Goal: Transaction & Acquisition: Book appointment/travel/reservation

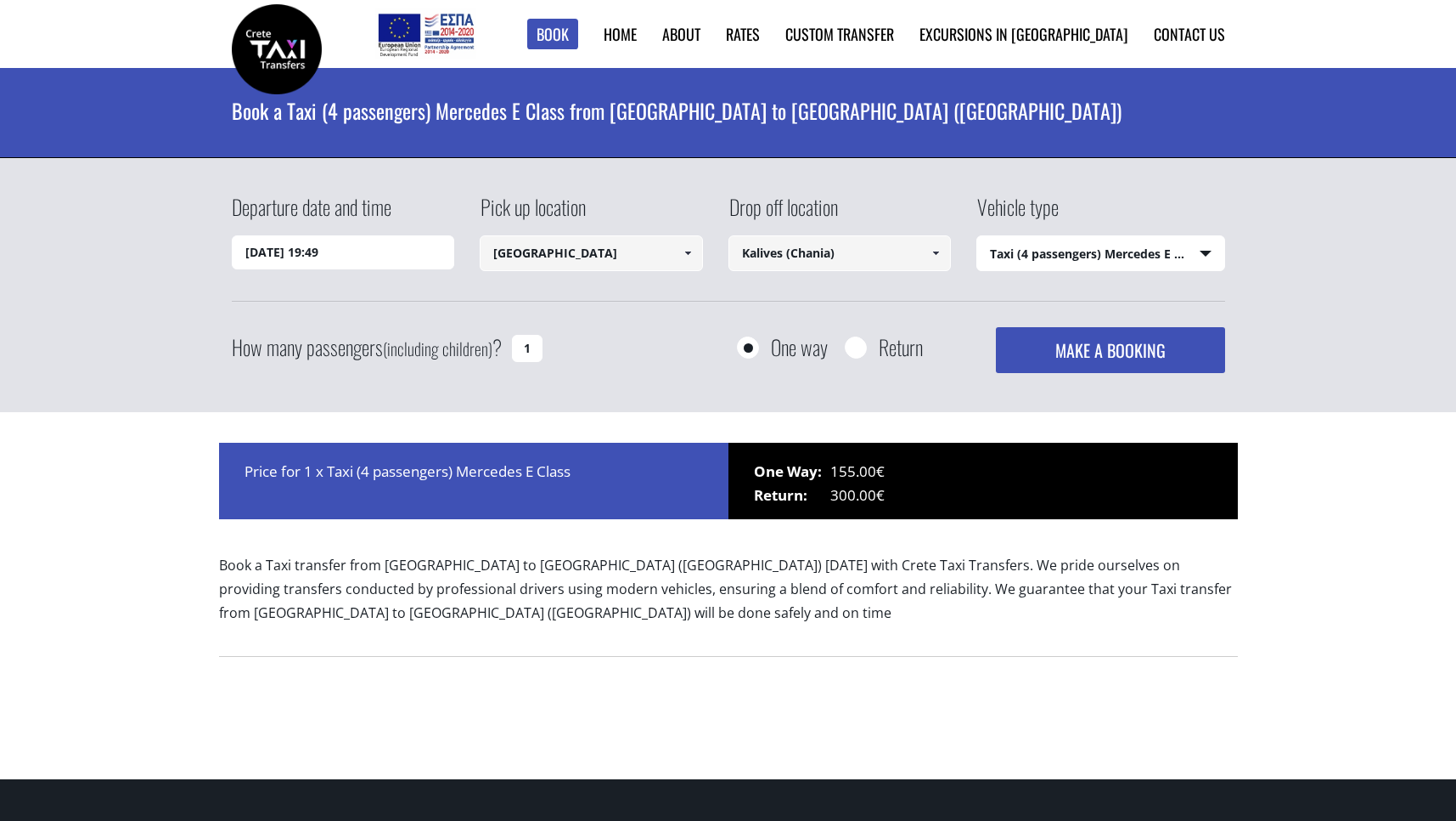
select select "540"
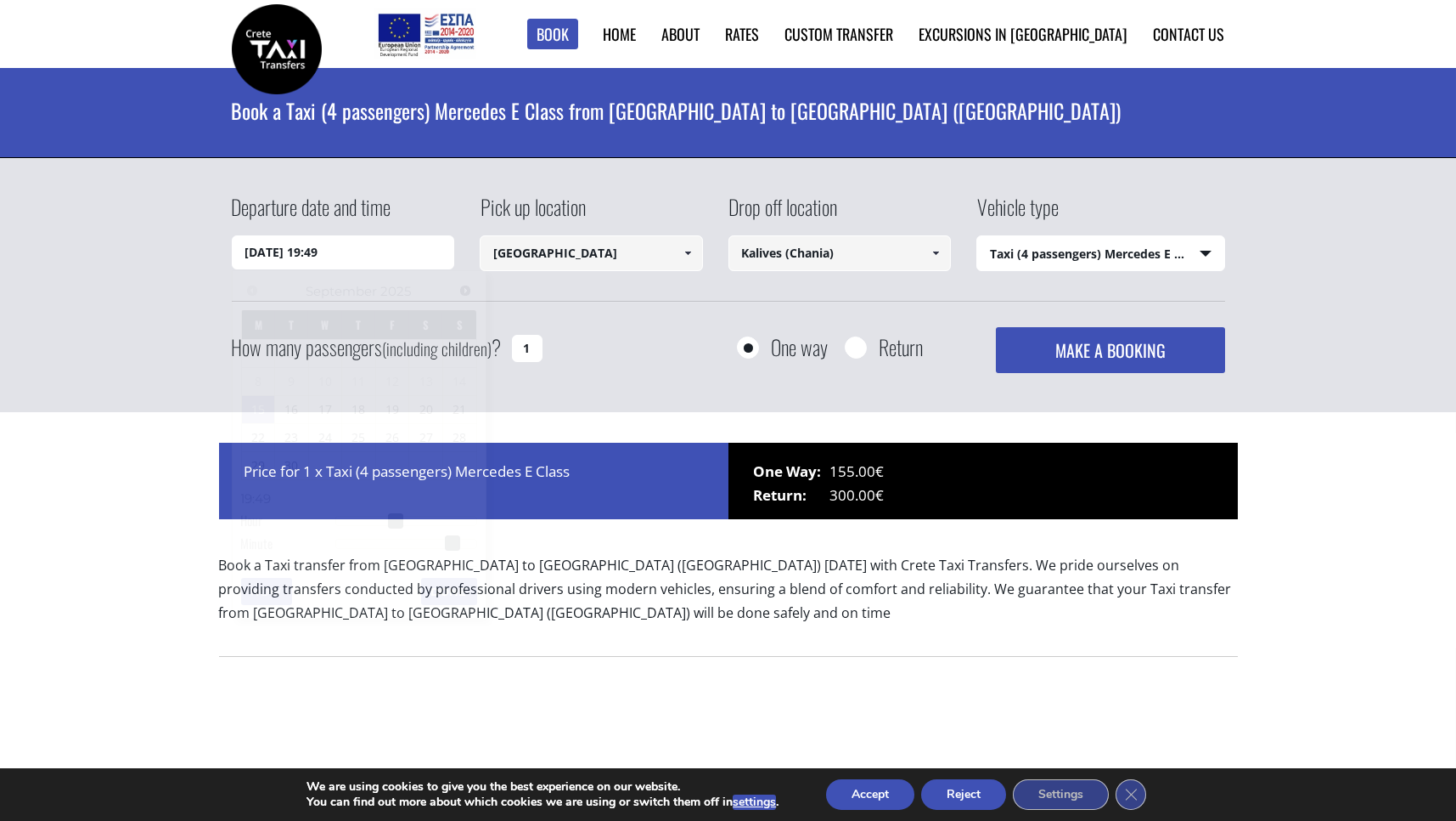
click at [393, 250] on input "15/09/2025 19:49" at bounding box center [344, 253] width 224 height 34
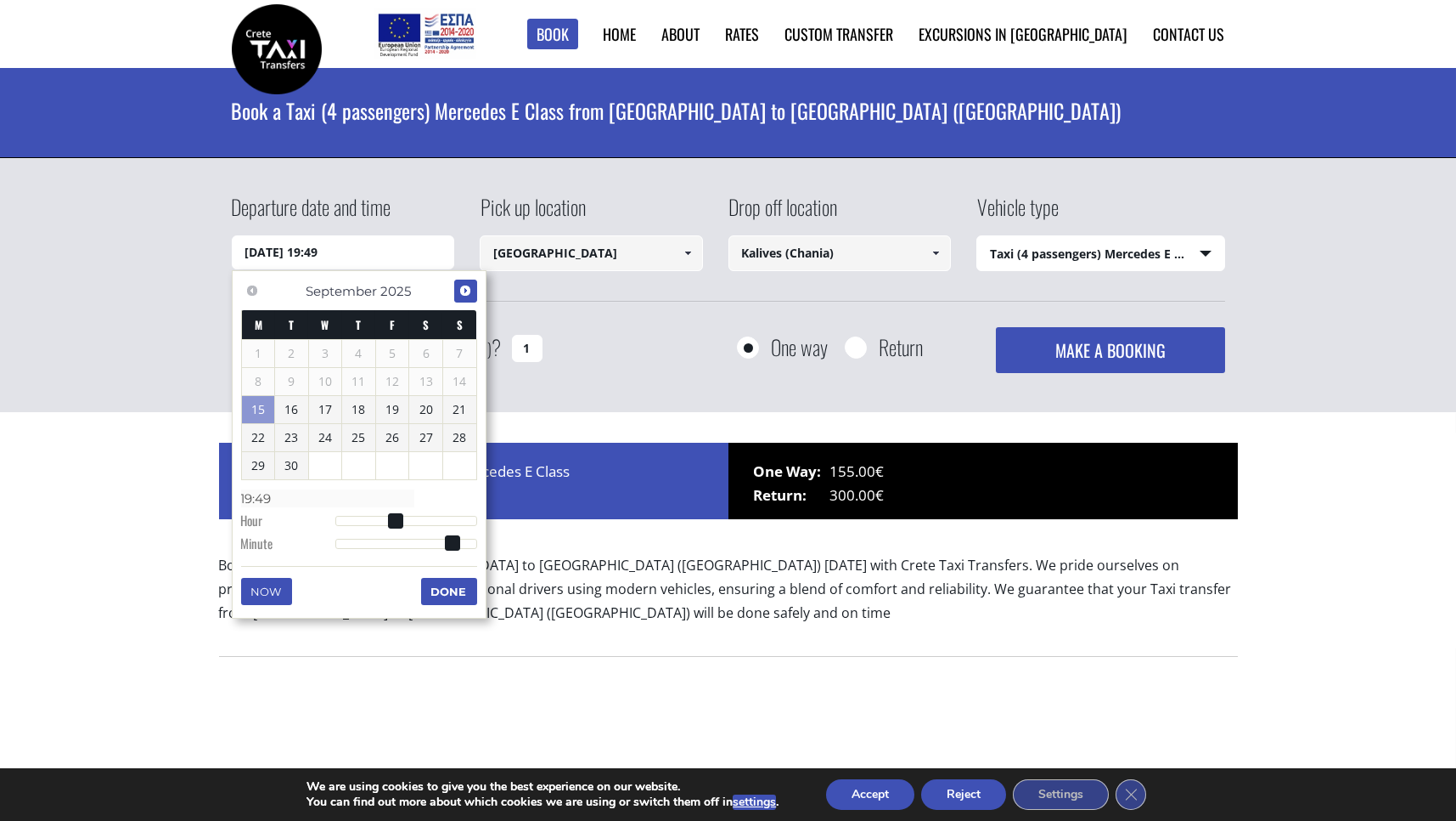
click at [467, 291] on span "Next" at bounding box center [465, 290] width 14 height 14
click at [294, 380] on link "7" at bounding box center [292, 381] width 34 height 27
click at [333, 514] on span at bounding box center [336, 521] width 15 height 15
type input "07/10/2025 01:00"
type input "01:00"
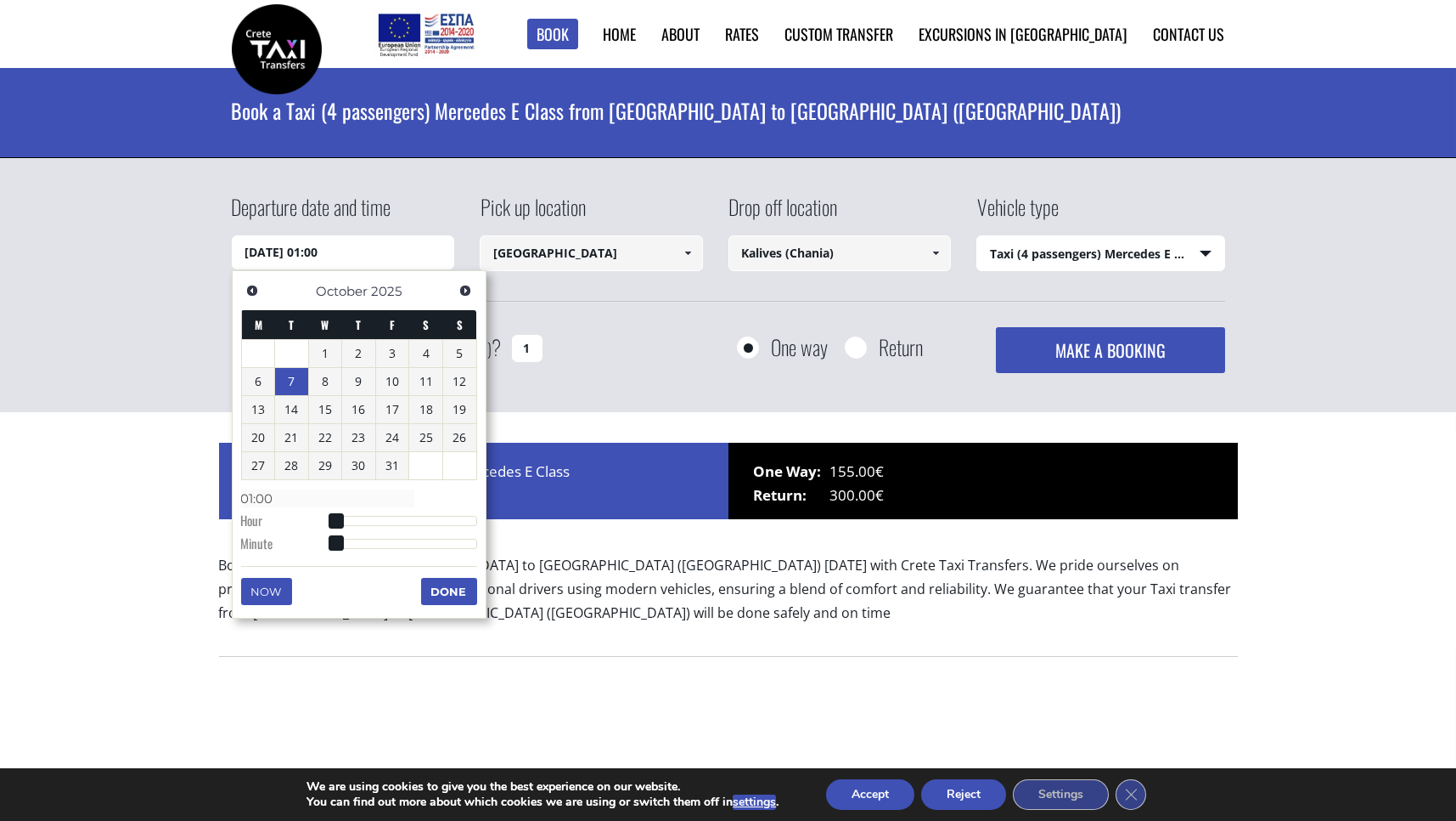
type input "07/10/2025 02:00"
type input "02:00"
type input "07/10/2025 03:00"
type input "03:00"
type input "07/10/2025 05:00"
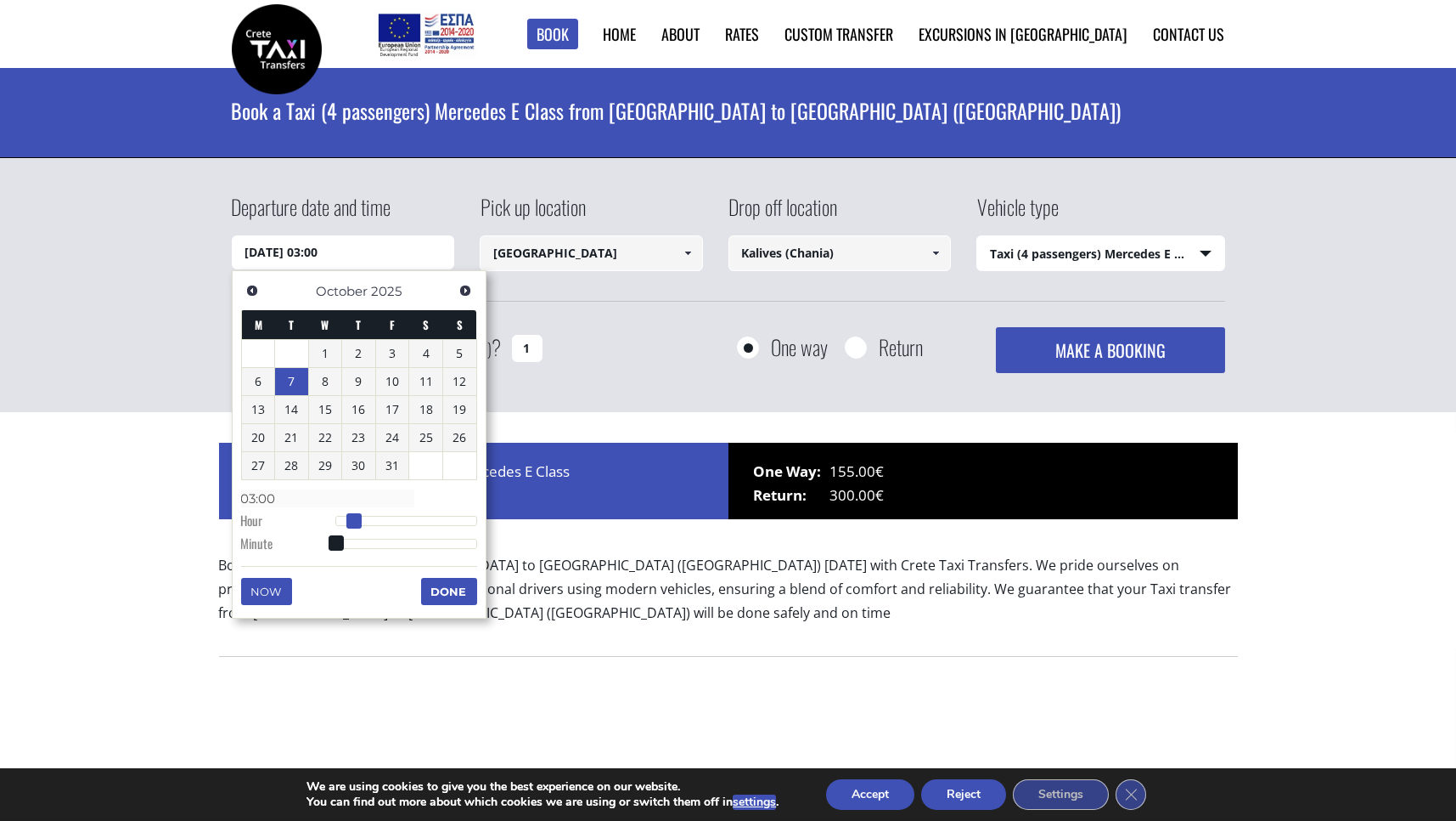
type input "05:00"
type input "07/10/2025 07:00"
type input "07:00"
type input "07/10/2025 08:00"
type input "08:00"
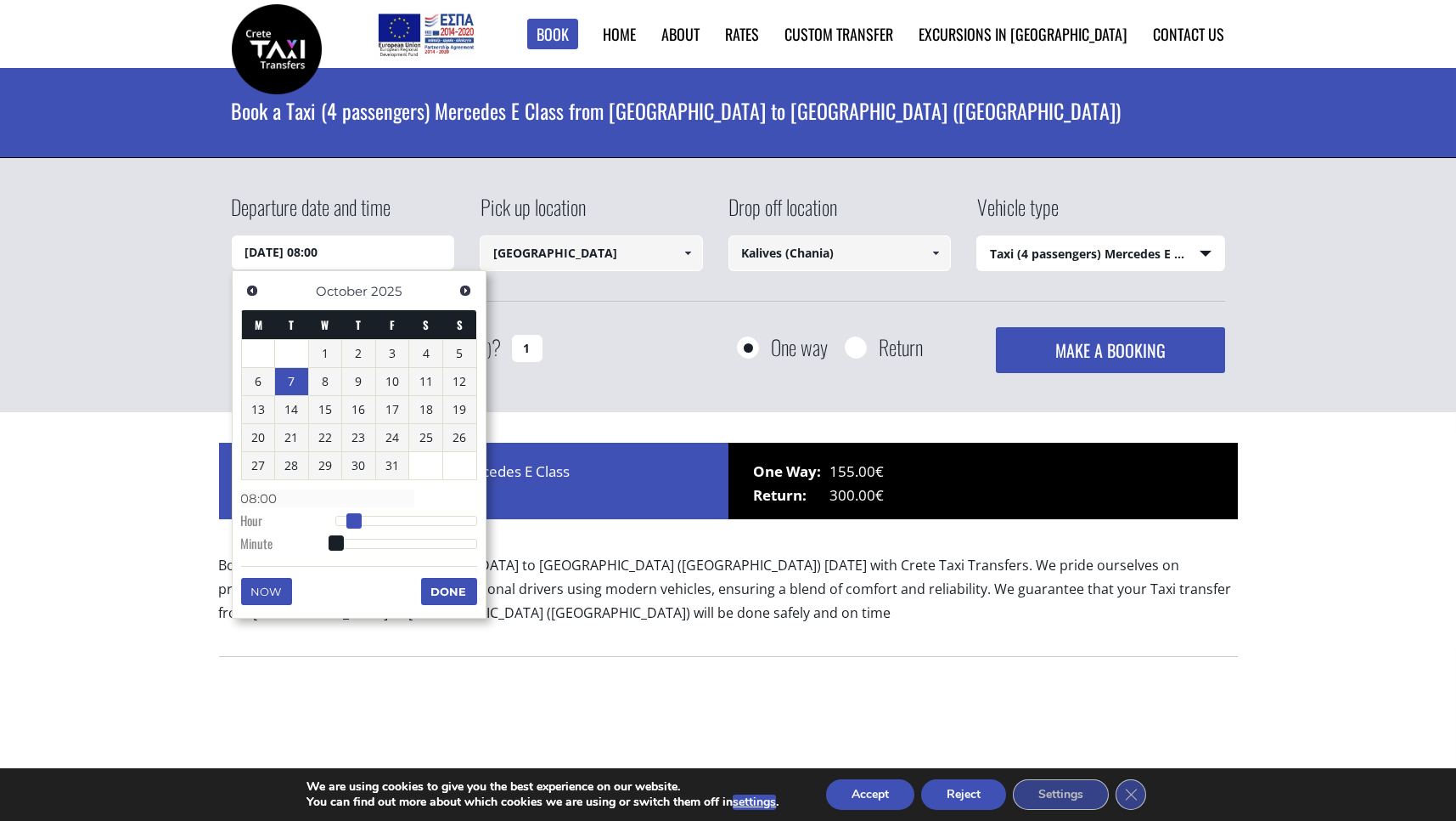
type input "07/10/2025 09:00"
type input "09:00"
type input "07/10/2025 10:00"
type input "10:00"
type input "07/10/2025 09:00"
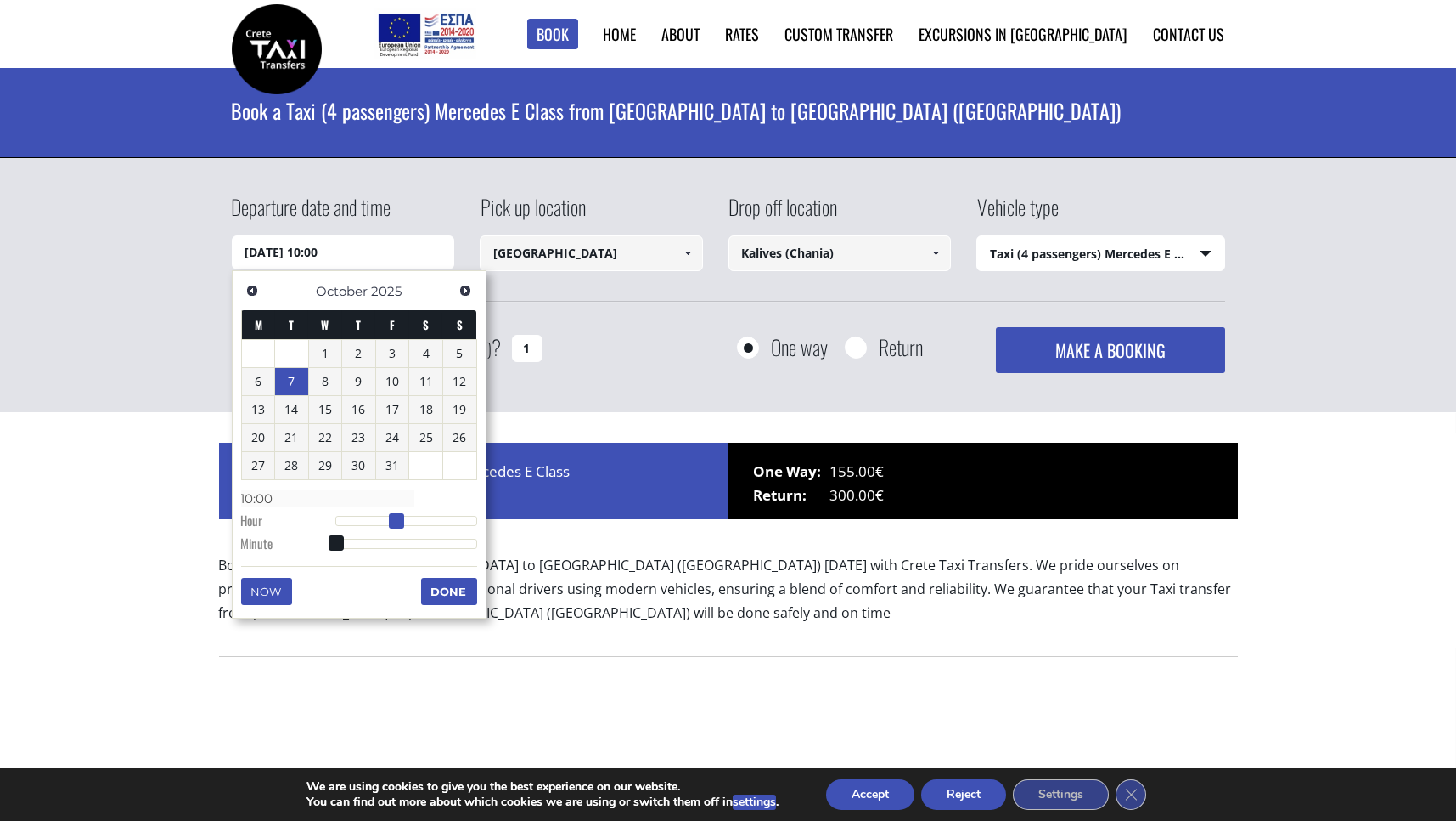
type input "09:00"
type input "07/10/2025 08:00"
type input "08:00"
type input "07/10/2025 07:00"
type input "07:00"
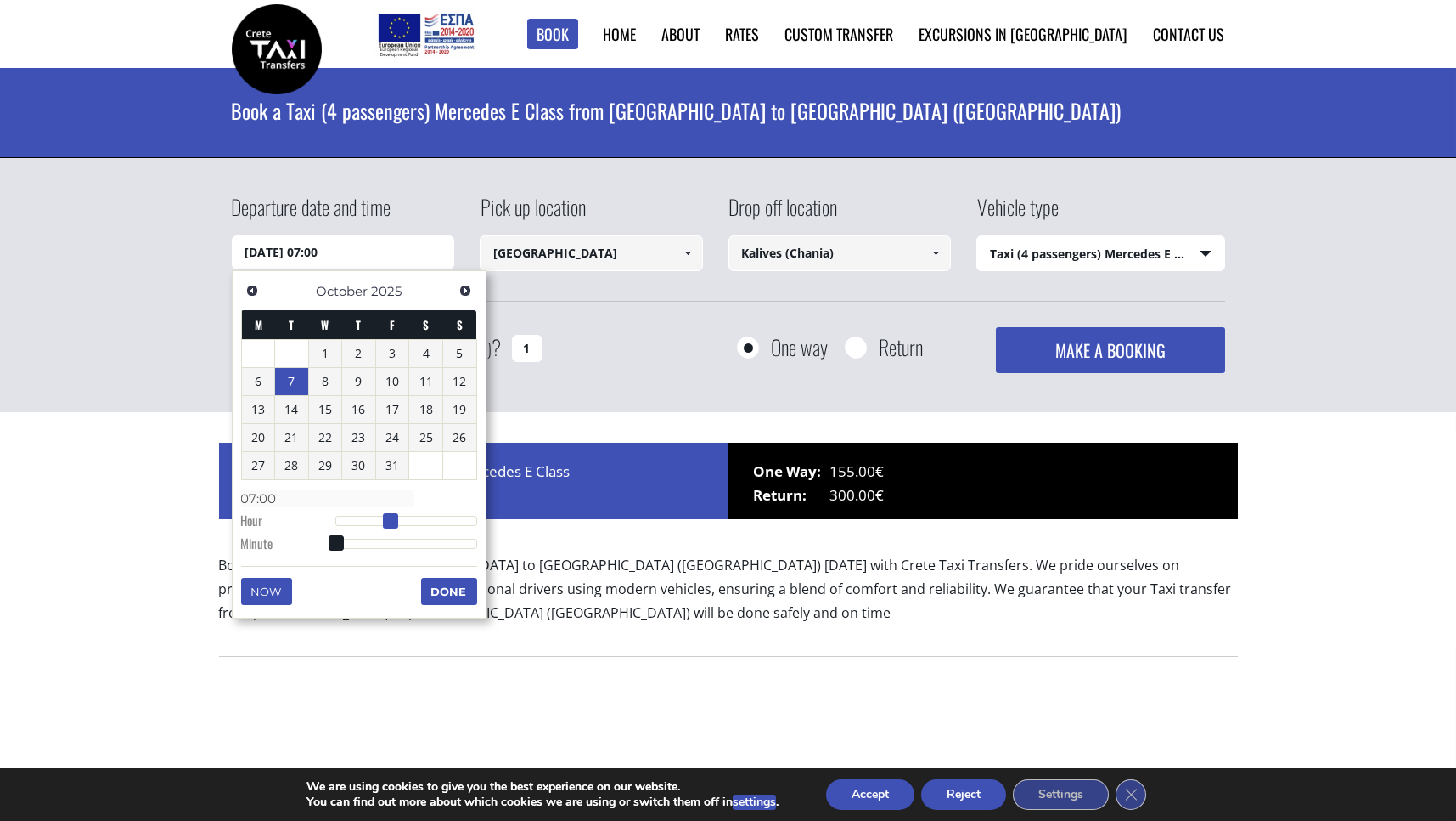
type input "07/10/2025 06:00"
type input "06:00"
drag, startPoint x: 338, startPoint y: 520, endPoint x: 377, endPoint y: 527, distance: 39.6
click at [377, 527] on span at bounding box center [373, 521] width 15 height 15
type input "07/10/2025 07:00"
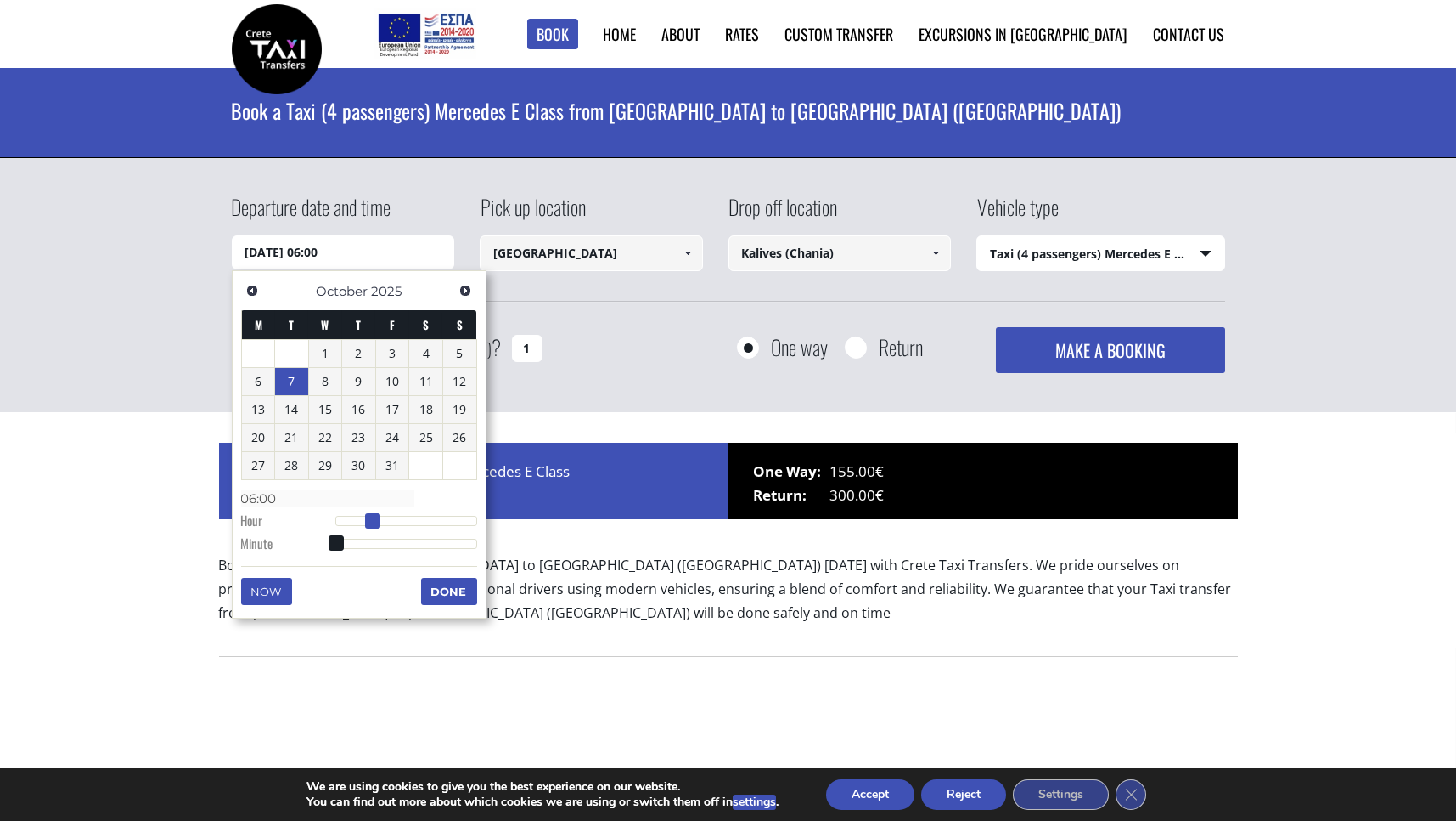
type input "07:00"
type input "07/10/2025 08:00"
type input "08:00"
type input "07/10/2025 09:00"
type input "09:00"
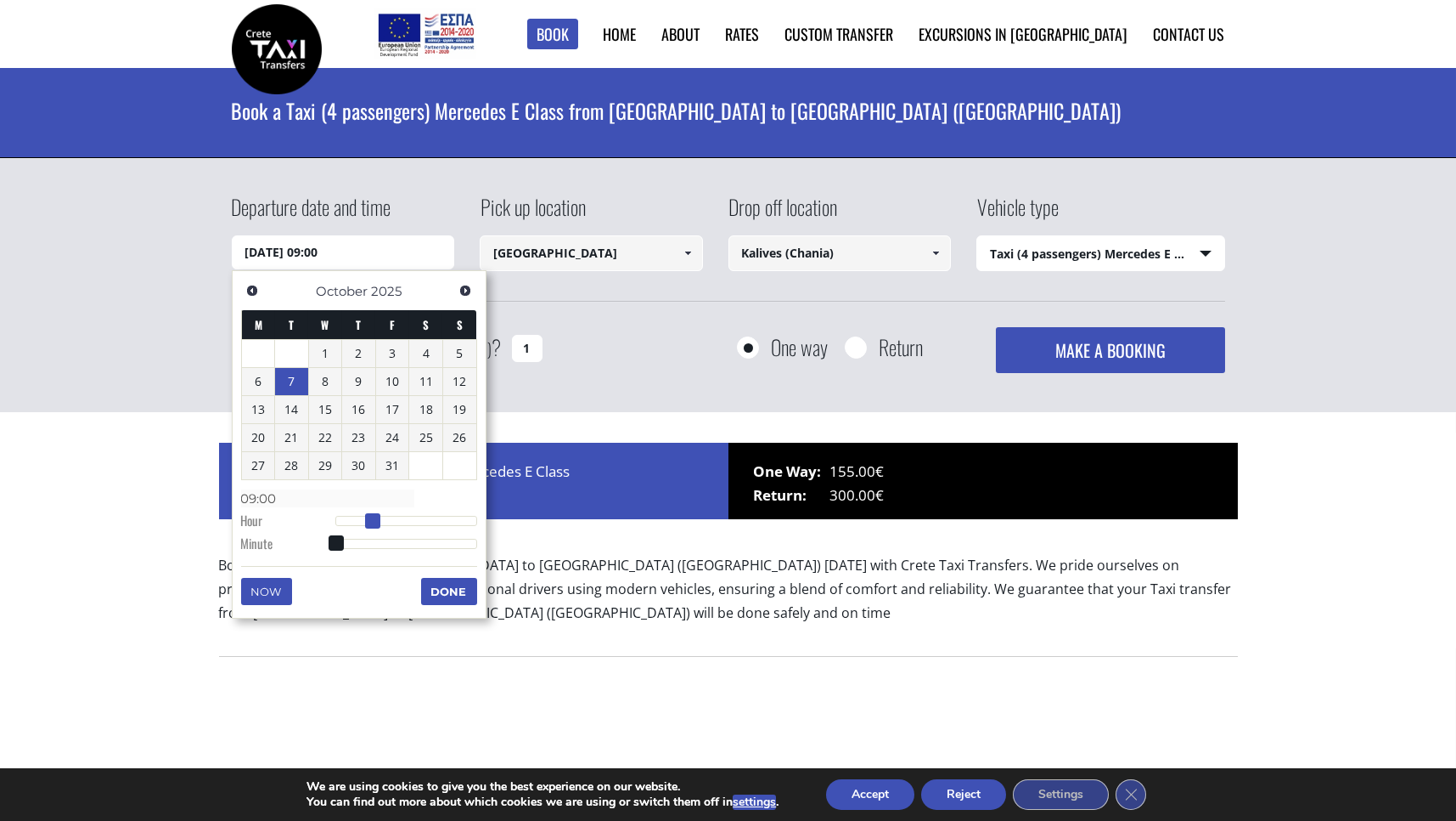
type input "07/10/2025 10:00"
type input "10:00"
type input "07/10/2025 11:00"
type input "11:00"
type input "07/10/2025 12:00"
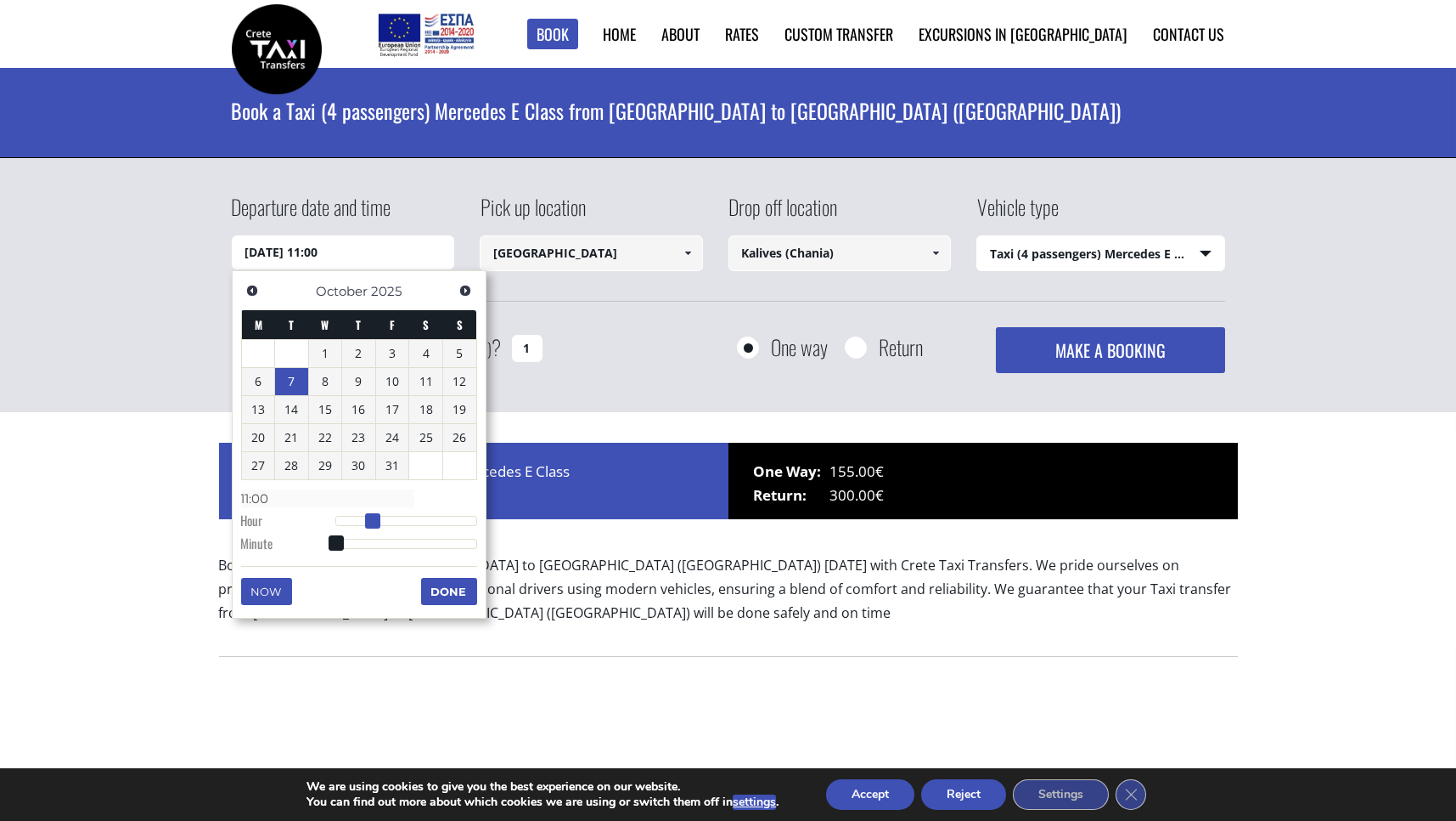
type input "12:00"
type input "07/10/2025 13:00"
type input "13:00"
type input "07/10/2025 14:00"
type input "14:00"
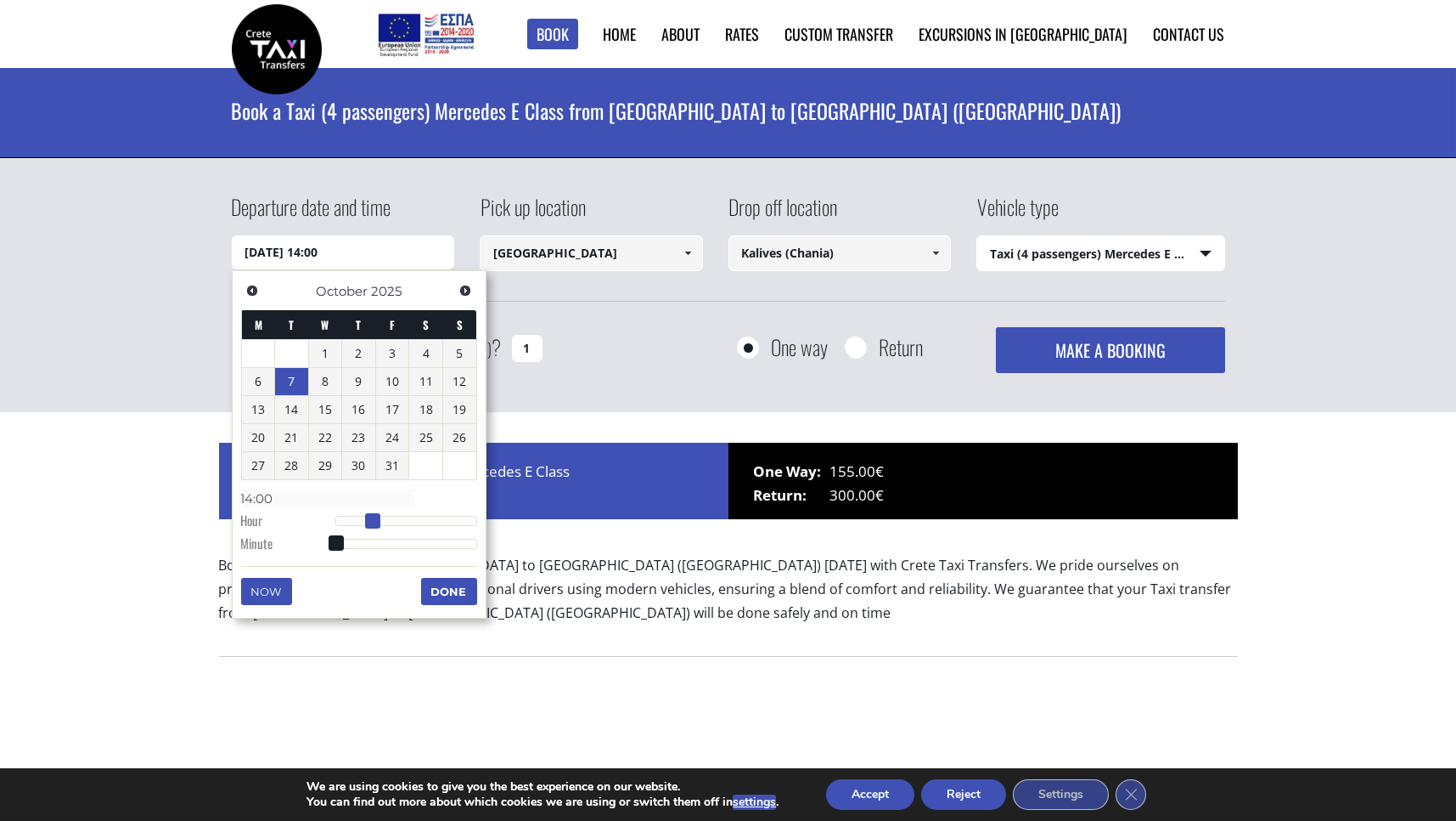
type input "07/10/2025 15:00"
type input "15:00"
type input "07/10/2025 16:00"
type input "16:00"
type input "07/10/2025 17:00"
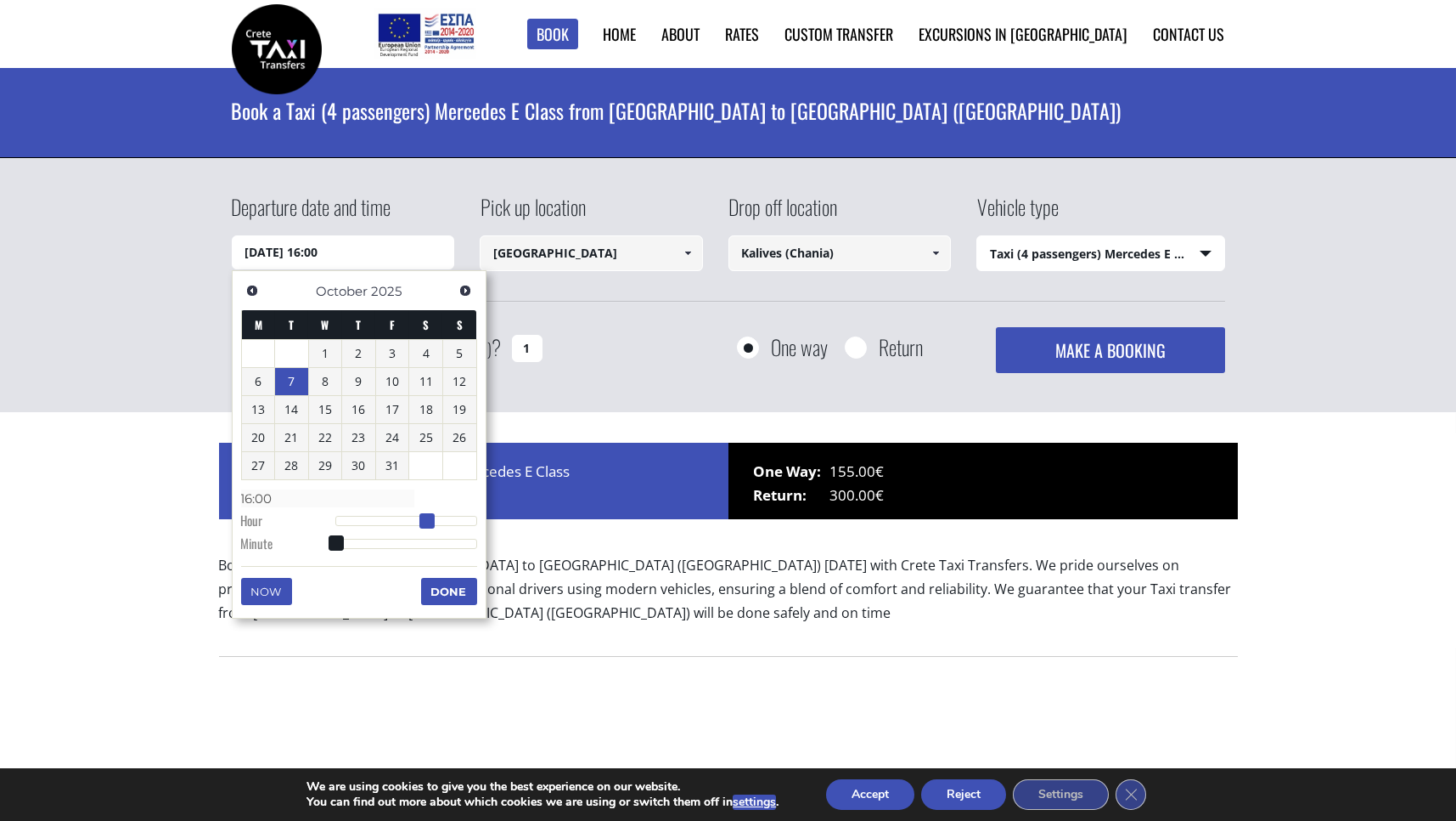
type input "17:00"
type input "07/10/2025 18:00"
type input "18:00"
type input "07/10/2025 19:00"
type input "19:00"
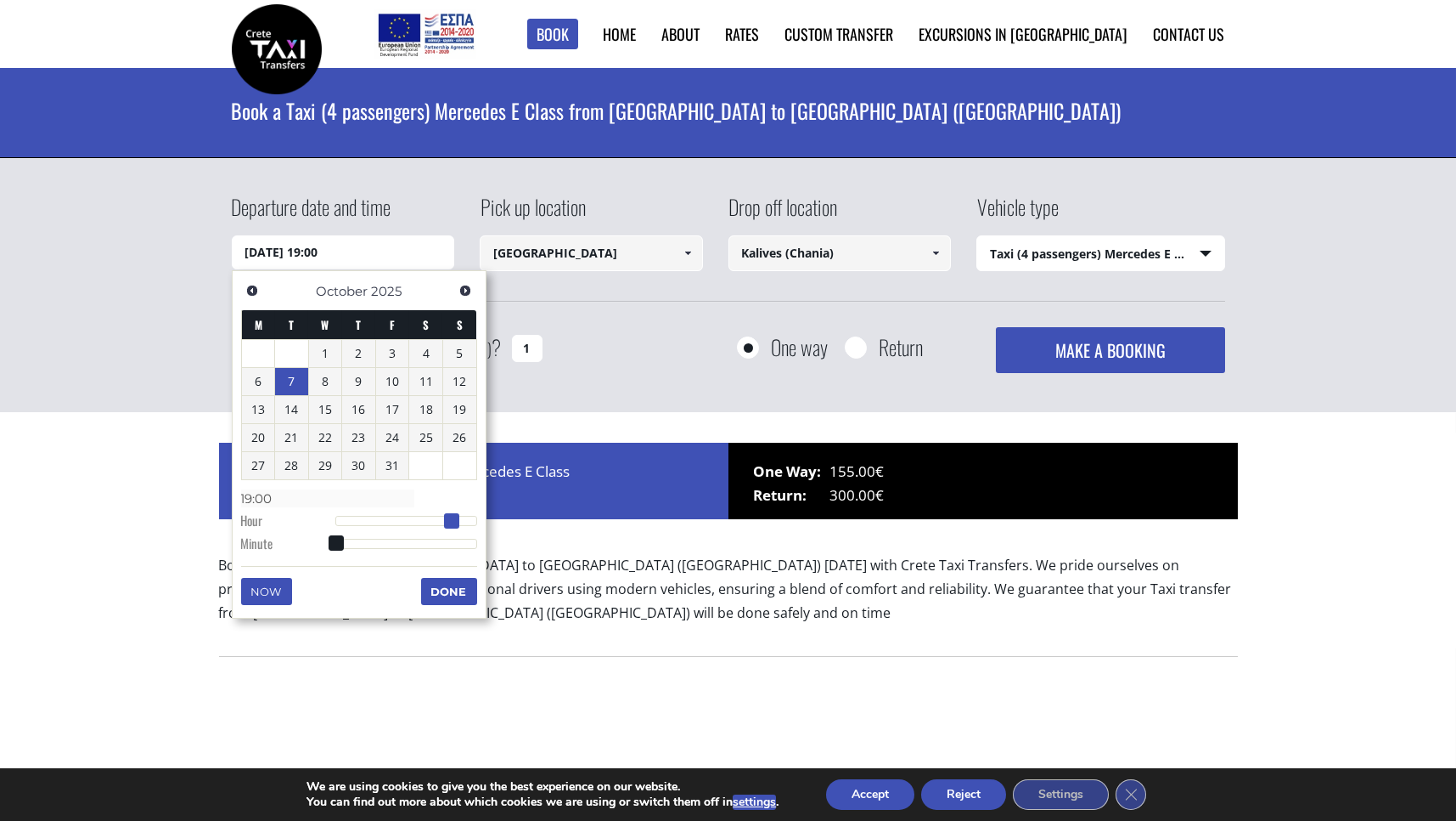
type input "07/10/2025 18:00"
type input "18:00"
type input "07/10/2025 17:00"
type input "17:00"
type input "07/10/2025 16:00"
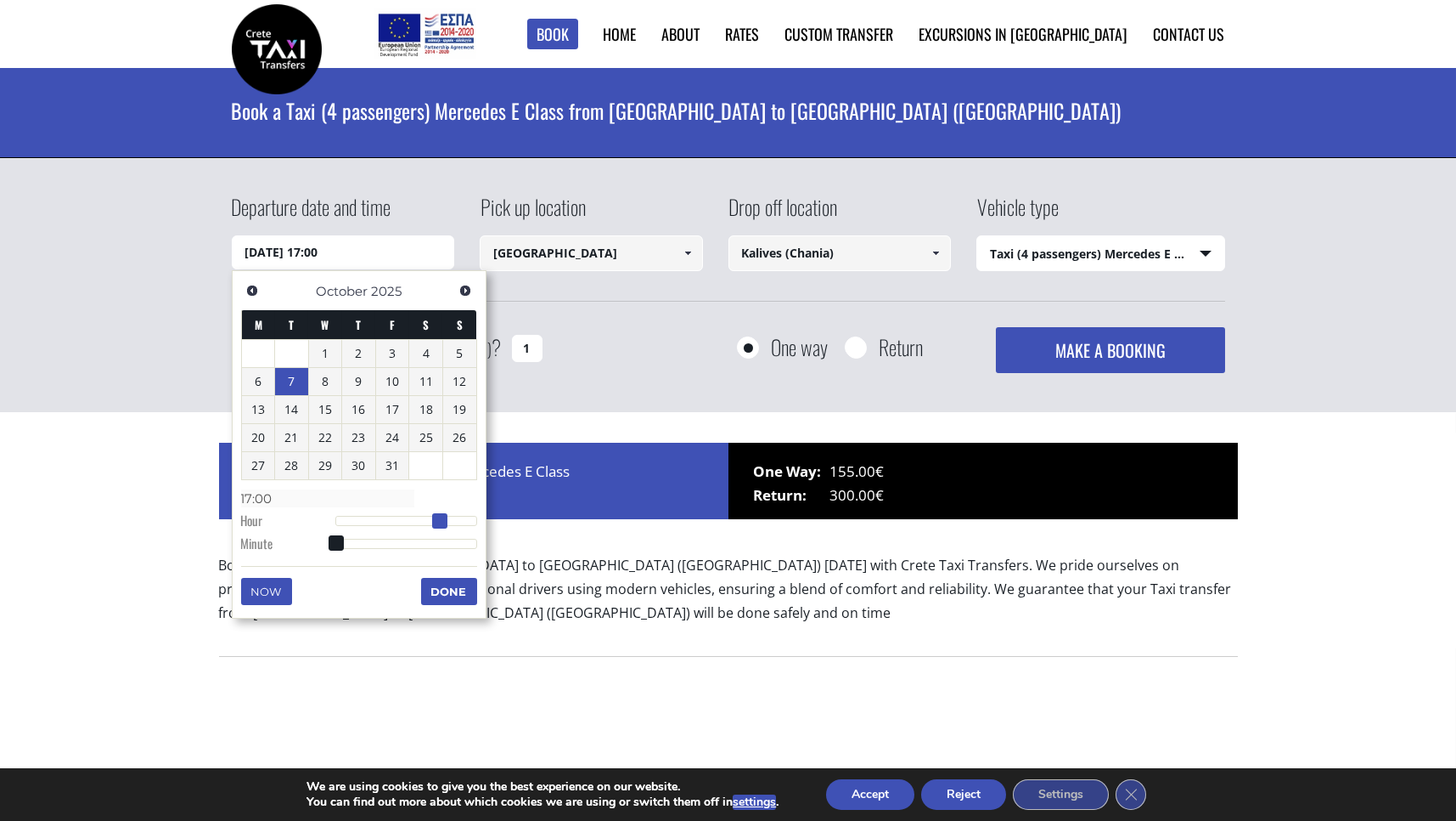
type input "16:00"
type input "07/10/2025 15:00"
type input "15:00"
type input "07/10/2025 14:00"
type input "14:00"
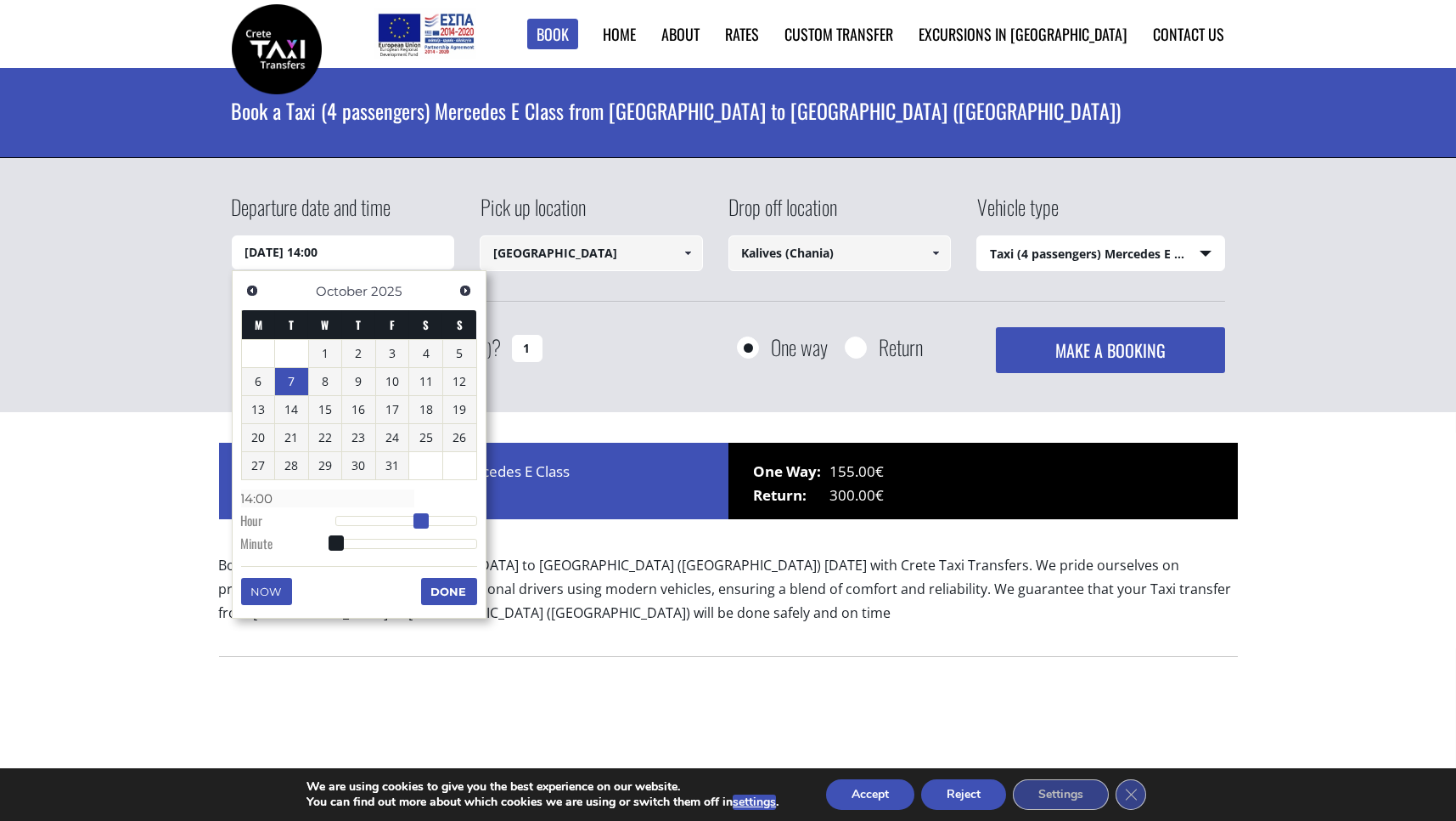
type input "07/10/2025 13:00"
type input "13:00"
type input "07/10/2025 12:00"
type input "12:00"
drag, startPoint x: 373, startPoint y: 519, endPoint x: 408, endPoint y: 524, distance: 35.4
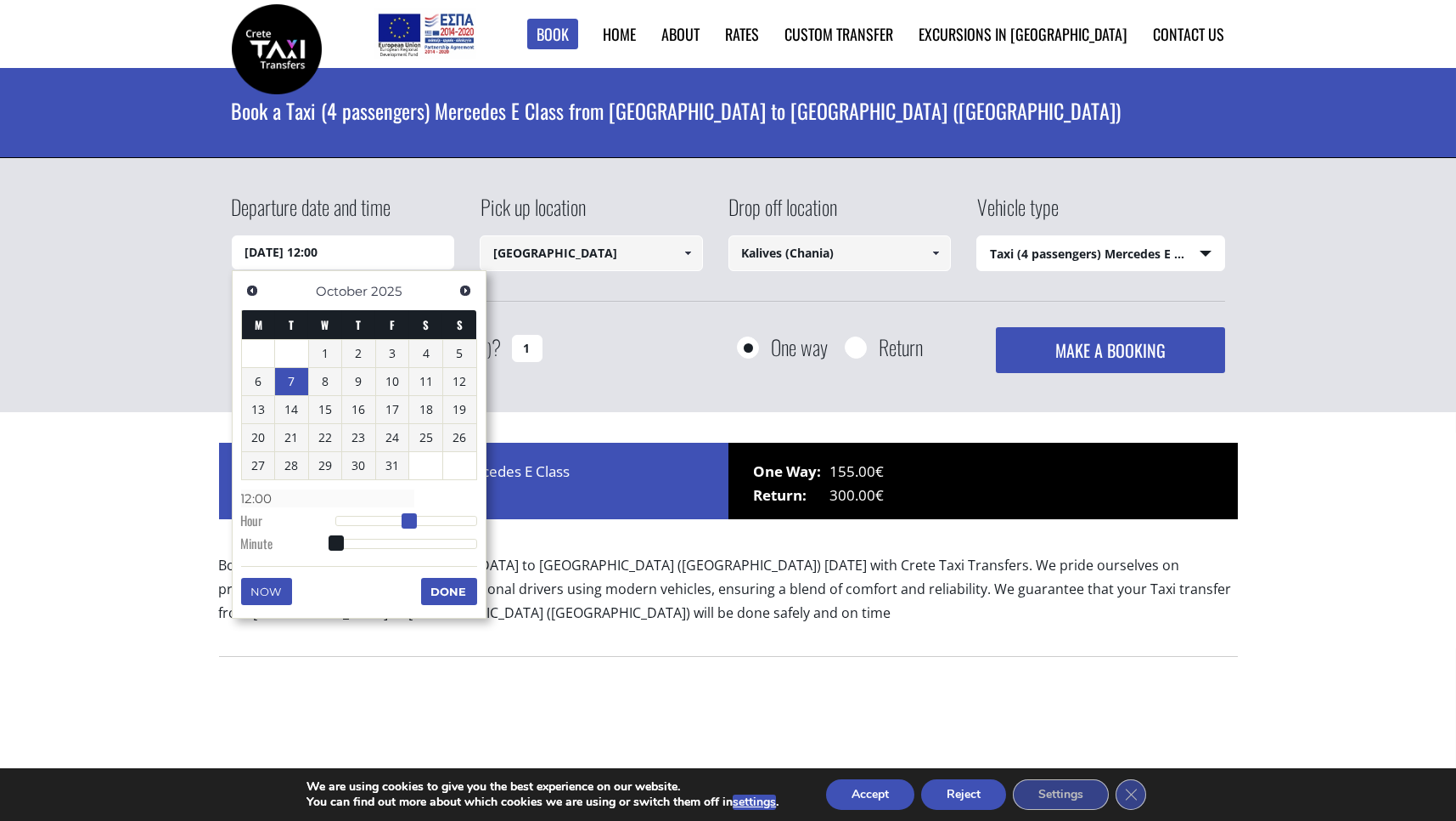
click at [408, 524] on span at bounding box center [409, 521] width 15 height 15
type input "07/10/2025 12:01"
type input "12:01"
type input "07/10/2025 12:03"
type input "12:03"
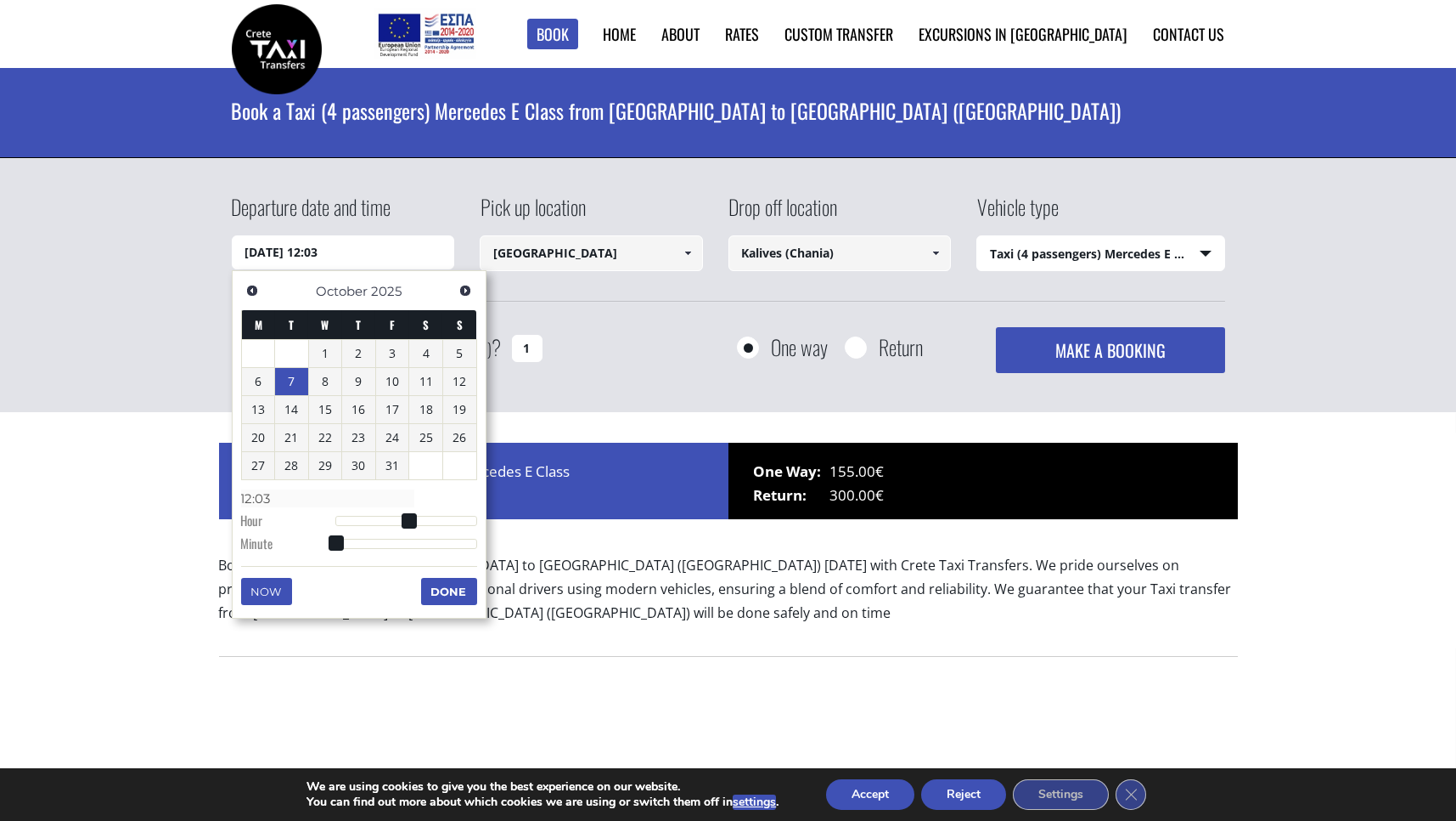
type input "07/10/2025 12:05"
type input "12:05"
type input "07/10/2025 12:06"
type input "12:06"
type input "07/10/2025 12:09"
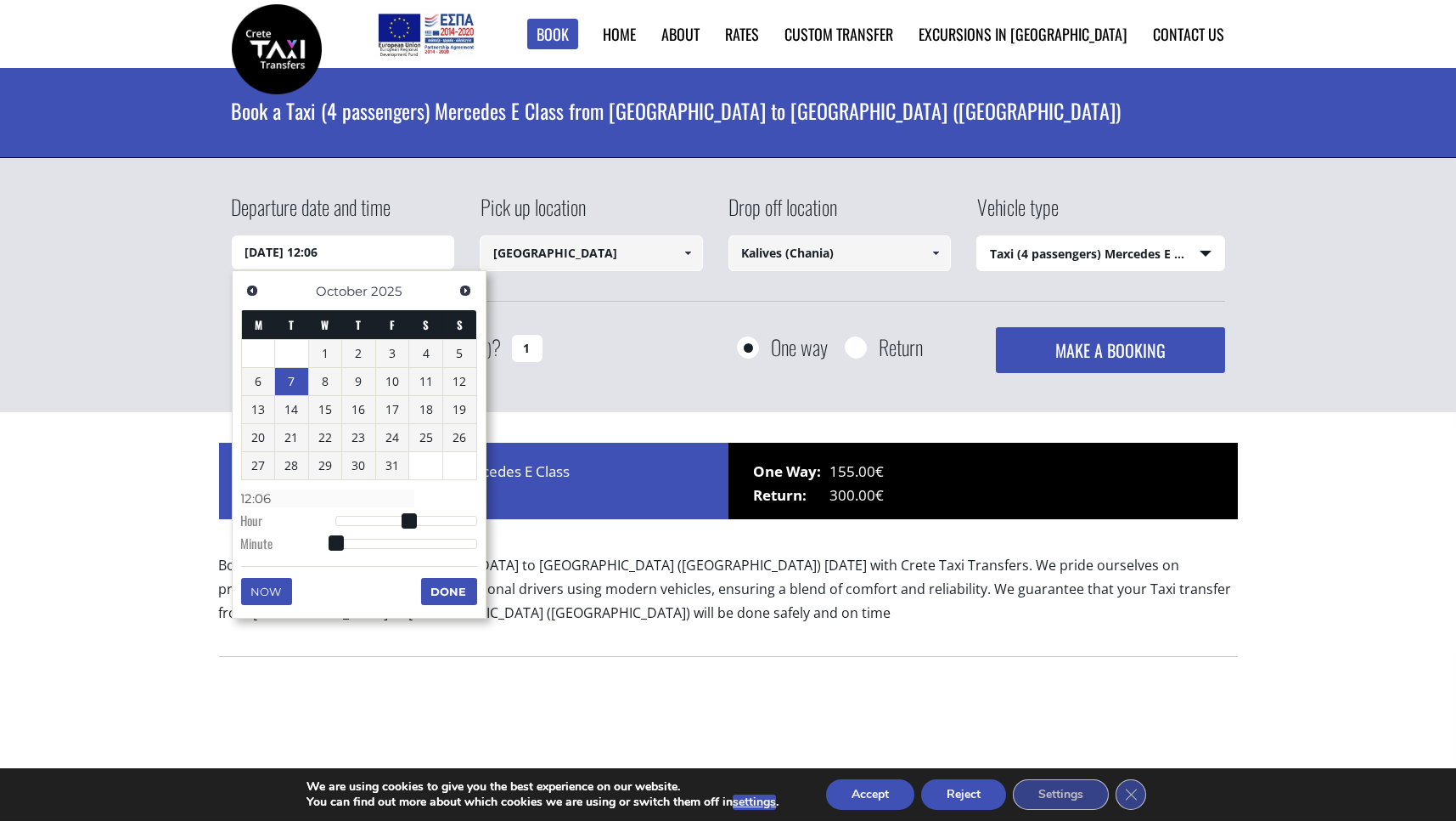
type input "12:09"
type input "07/10/2025 12:10"
type input "12:10"
type input "07/10/2025 12:11"
type input "12:11"
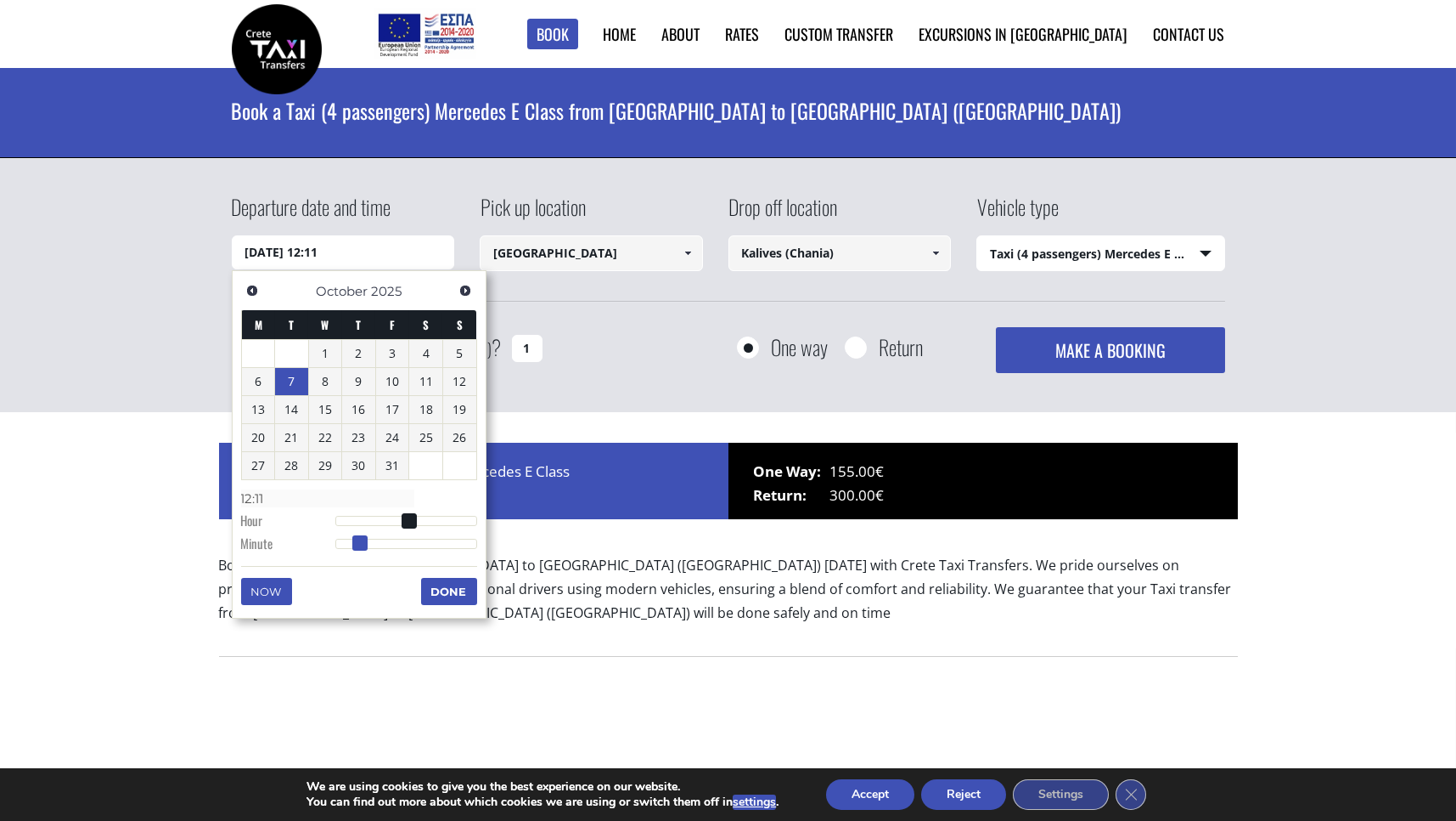
type input "07/10/2025 12:13"
type input "12:13"
type input "07/10/2025 12:17"
type input "12:17"
type input "07/10/2025 12:20"
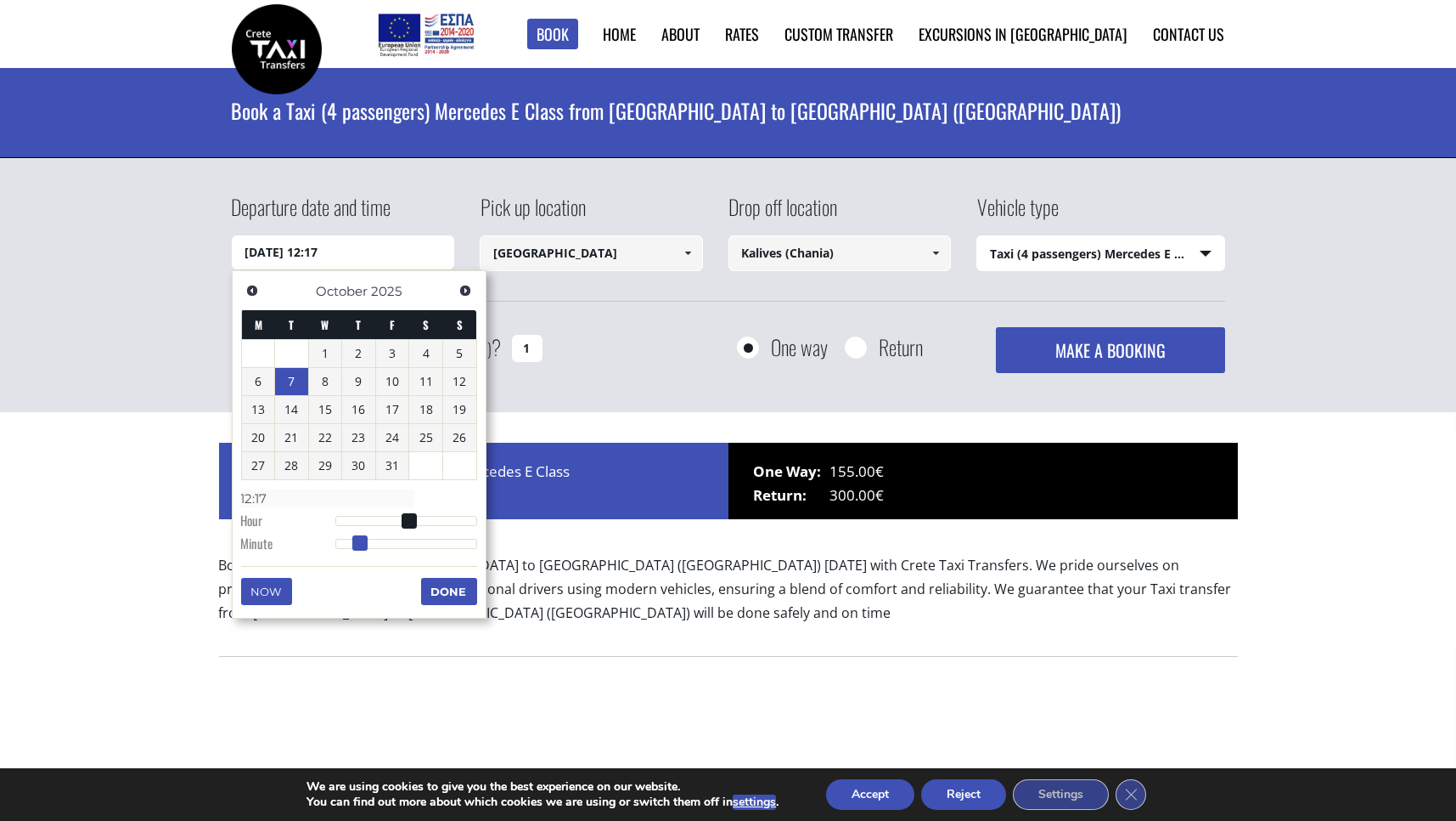
type input "12:20"
type input "07/10/2025 12:21"
type input "12:21"
type input "07/10/2025 12:24"
type input "12:24"
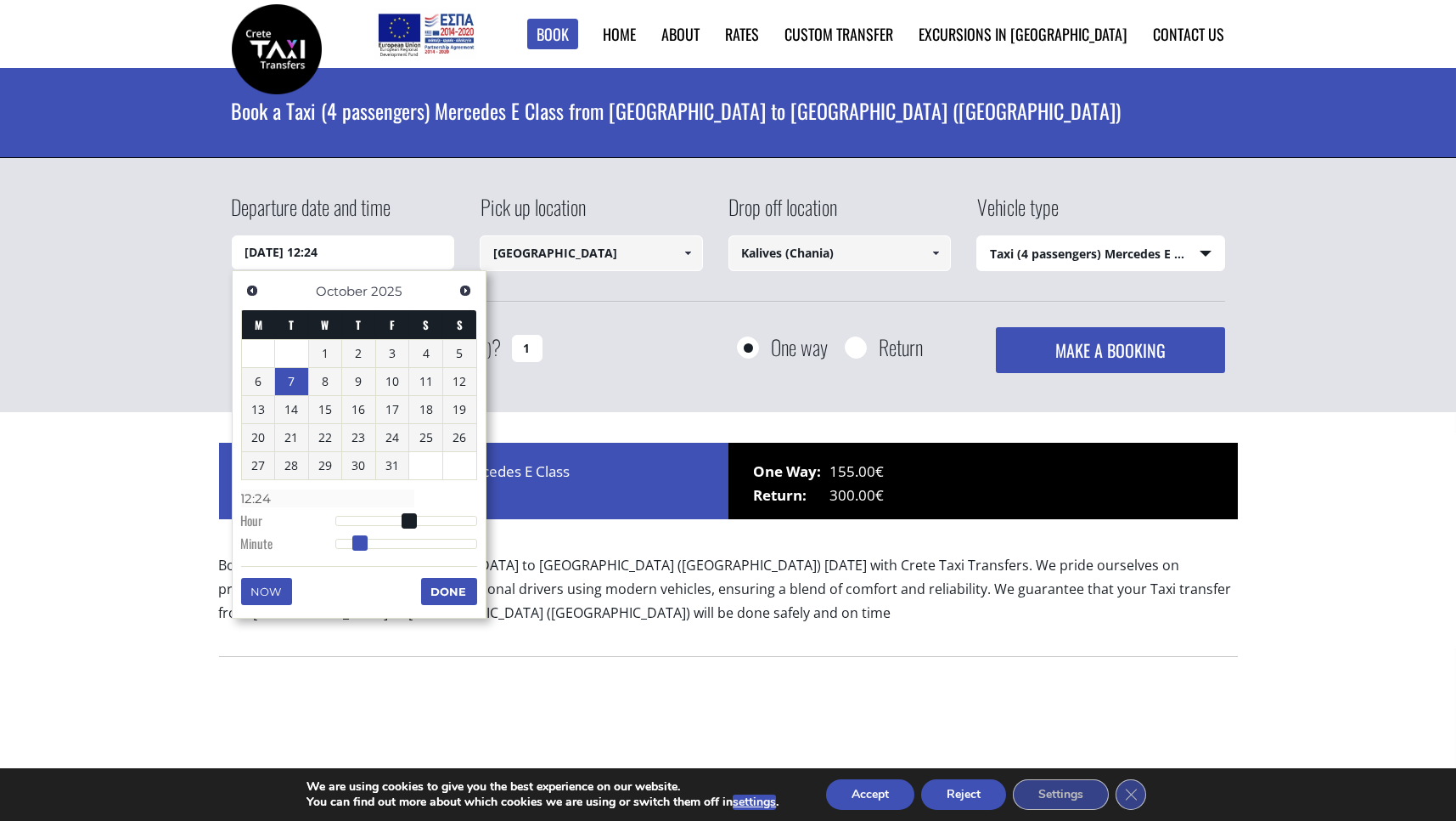
type input "07/10/2025 12:27"
type input "12:27"
type input "07/10/2025 12:29"
type input "12:29"
type input "07/10/2025 12:31"
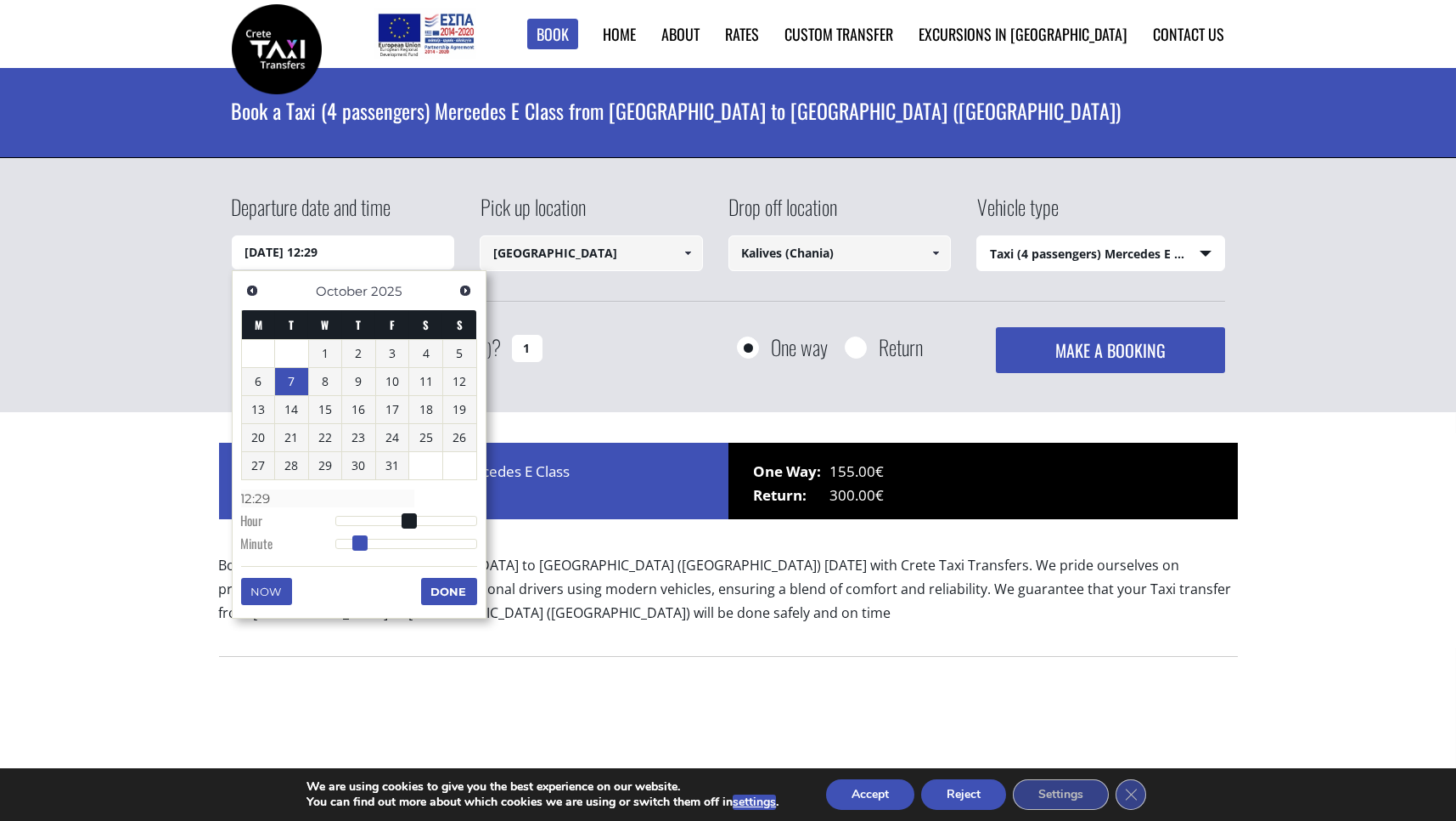
type input "12:31"
type input "07/10/2025 12:34"
type input "12:34"
type input "07/10/2025 12:35"
type input "12:35"
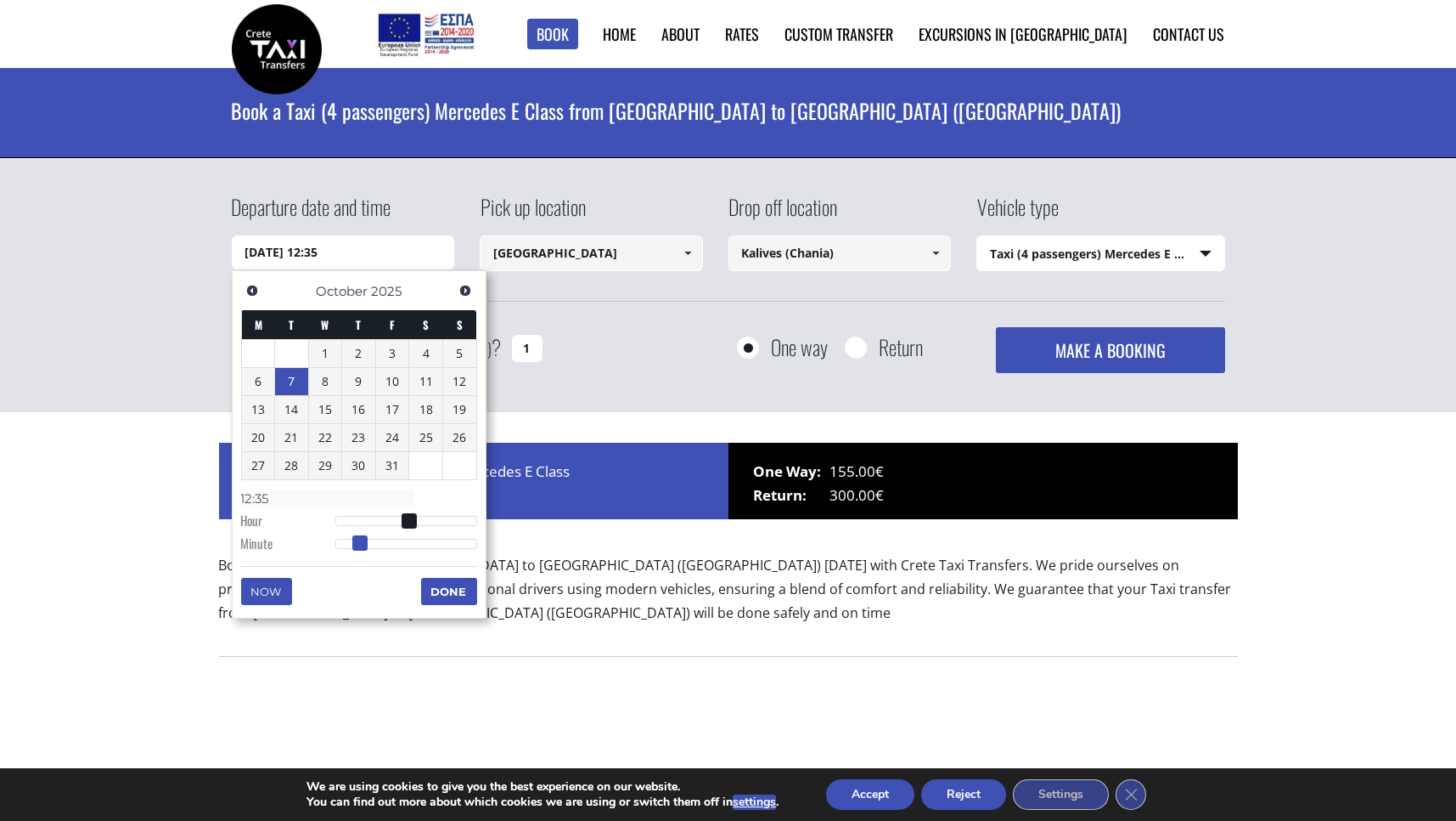
type input "07/10/2025 12:37"
type input "12:37"
type input "07/10/2025 12:40"
type input "12:40"
type input "07/10/2025 12:43"
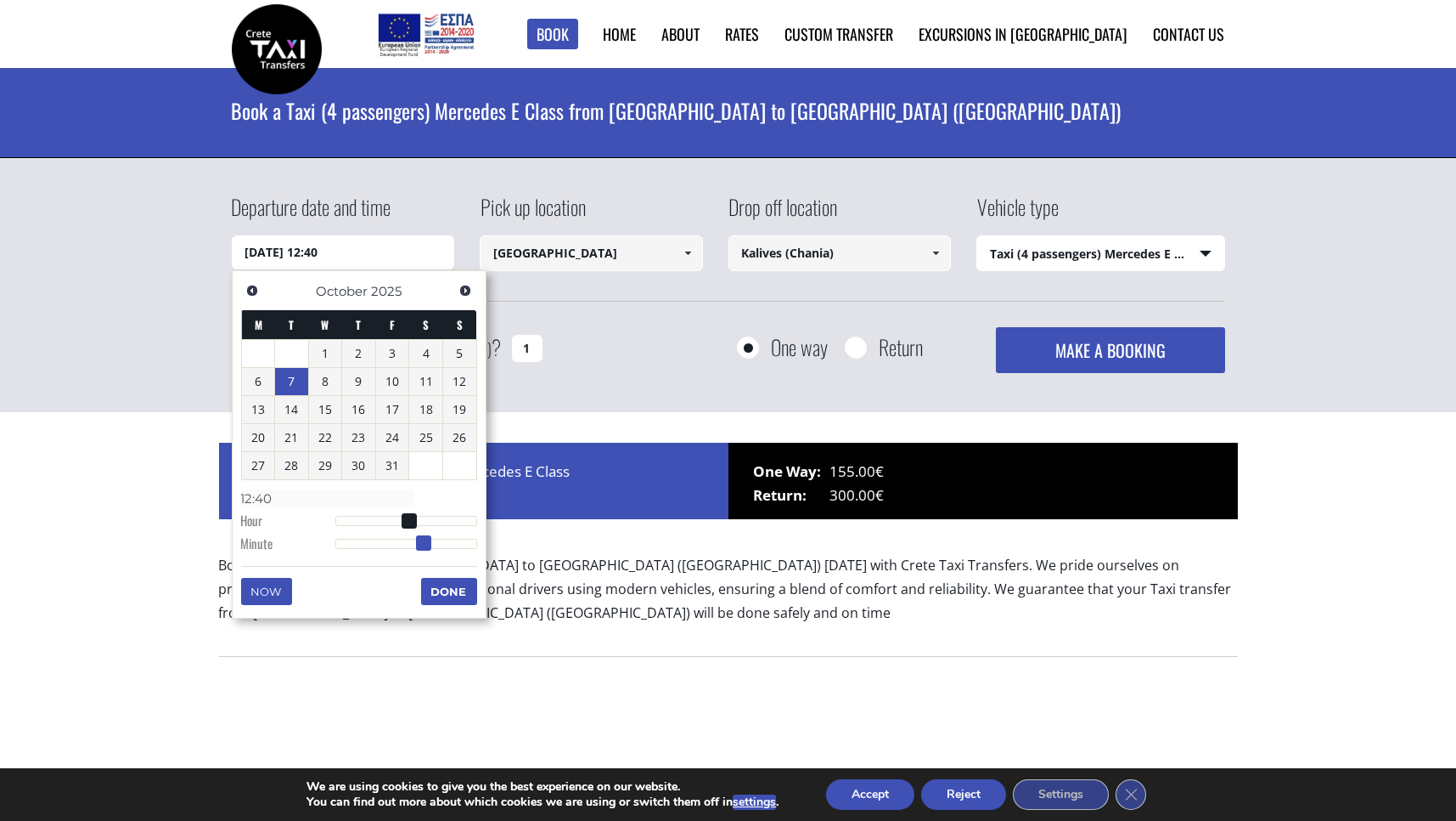
type input "12:43"
type input "07/10/2025 12:44"
type input "12:44"
type input "07/10/2025 12:46"
type input "12:46"
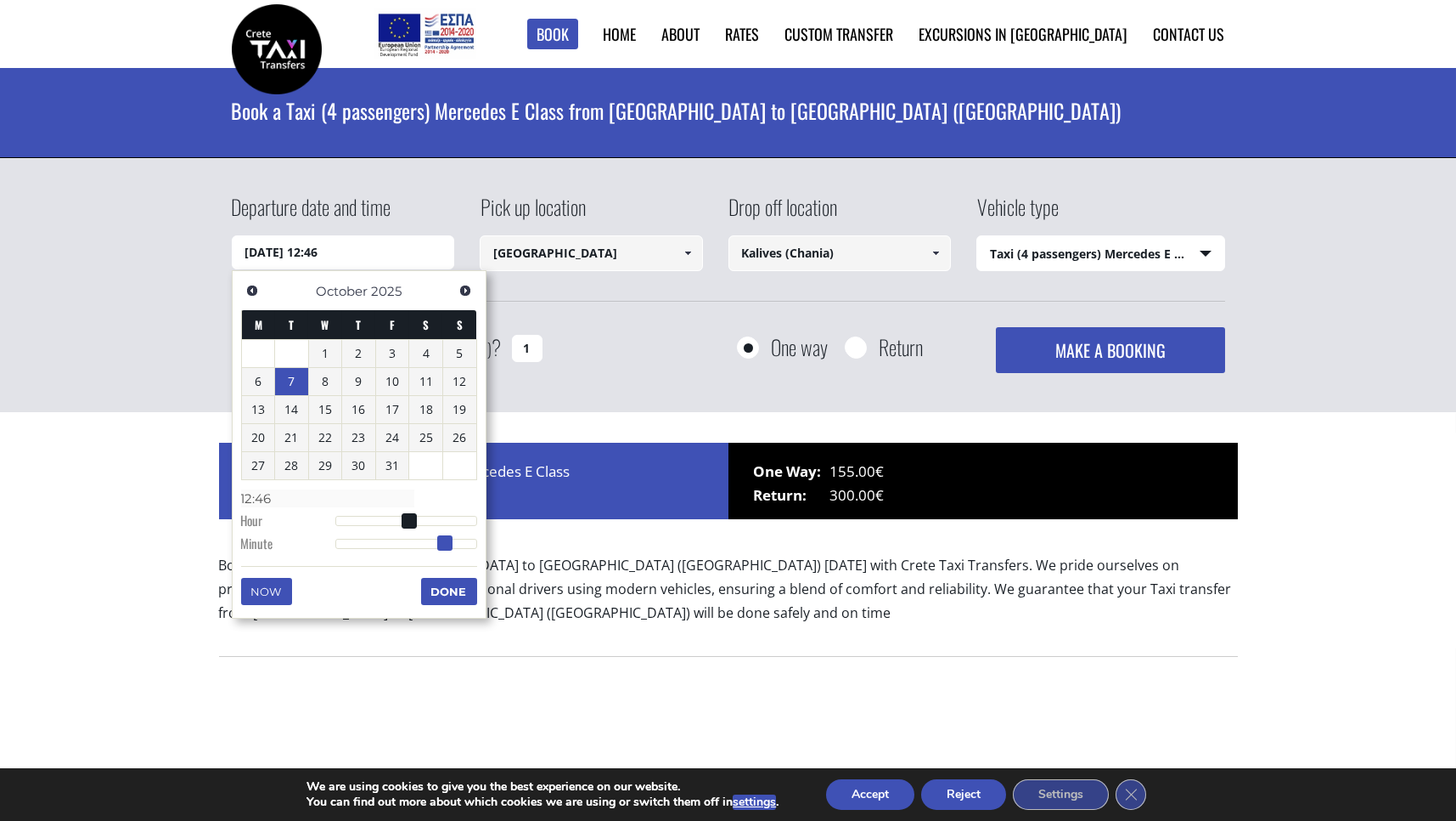
type input "07/10/2025 12:45"
type input "12:45"
type input "07/10/2025 12:43"
type input "12:43"
type input "07/10/2025 12:41"
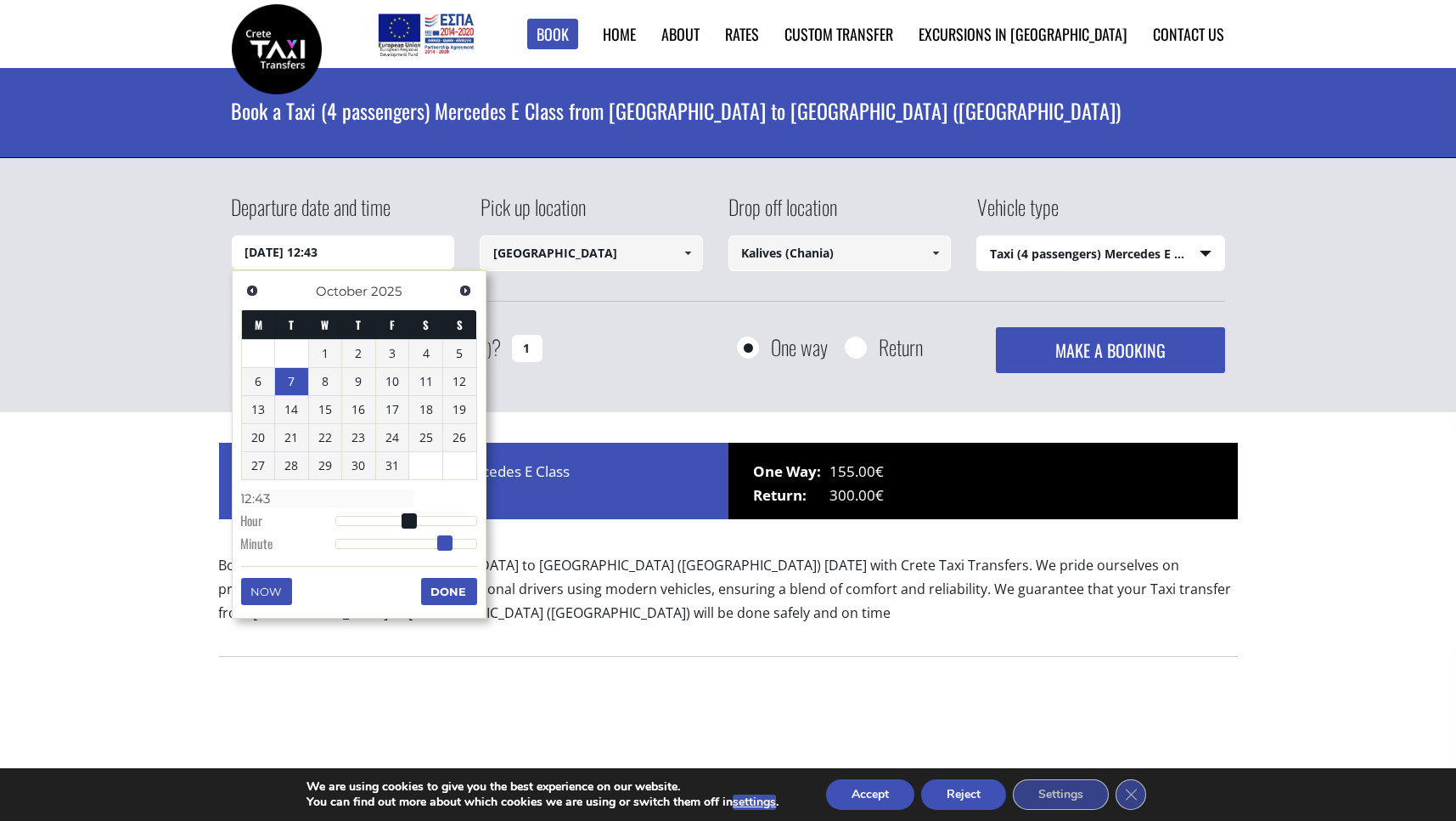
type input "12:41"
type input "07/10/2025 12:40"
type input "12:40"
type input "07/10/2025 12:38"
type input "12:38"
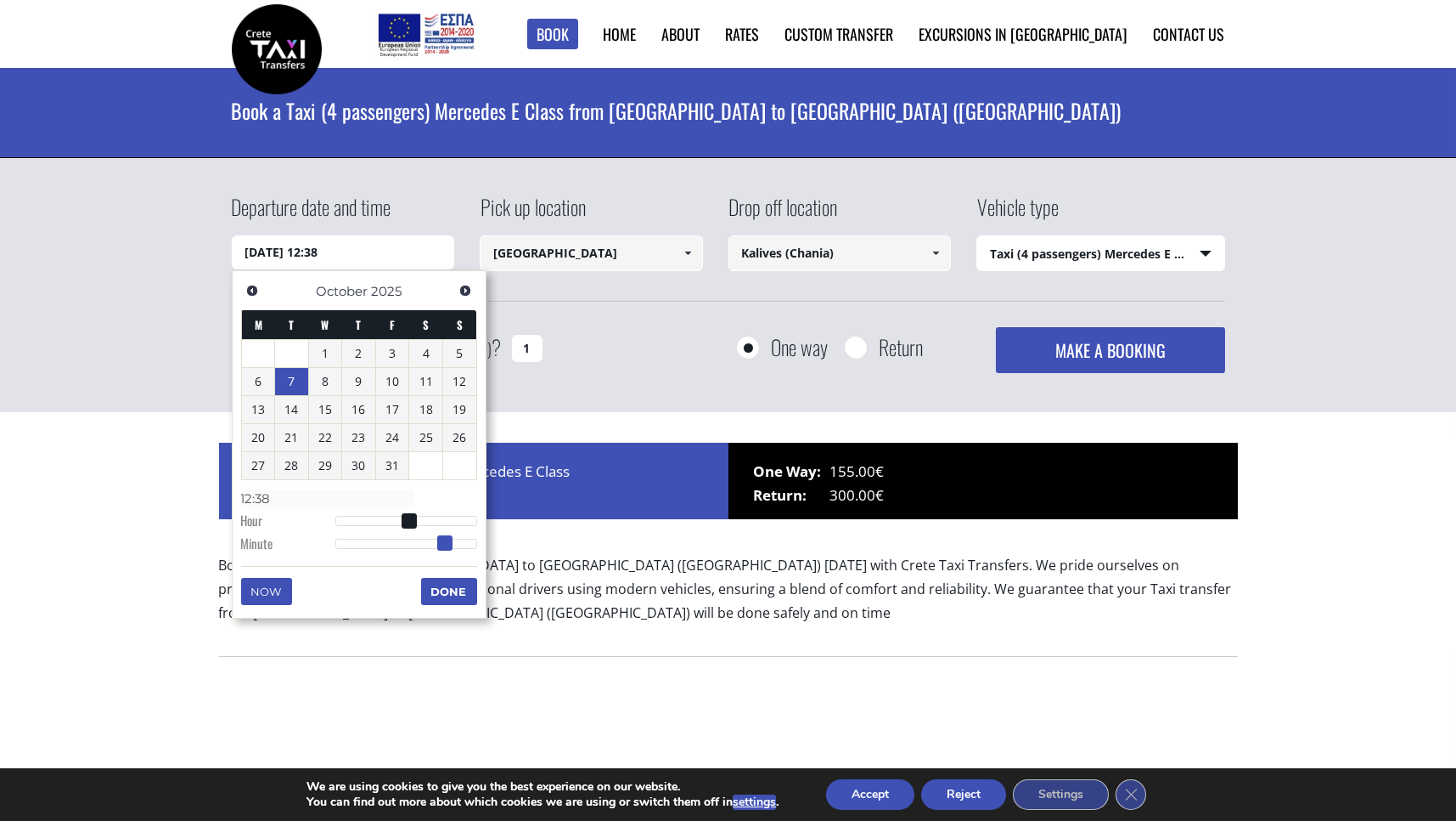
type input "07/10/2025 12:37"
type input "12:37"
type input "07/10/2025 12:38"
type input "12:38"
type input "07/10/2025 12:39"
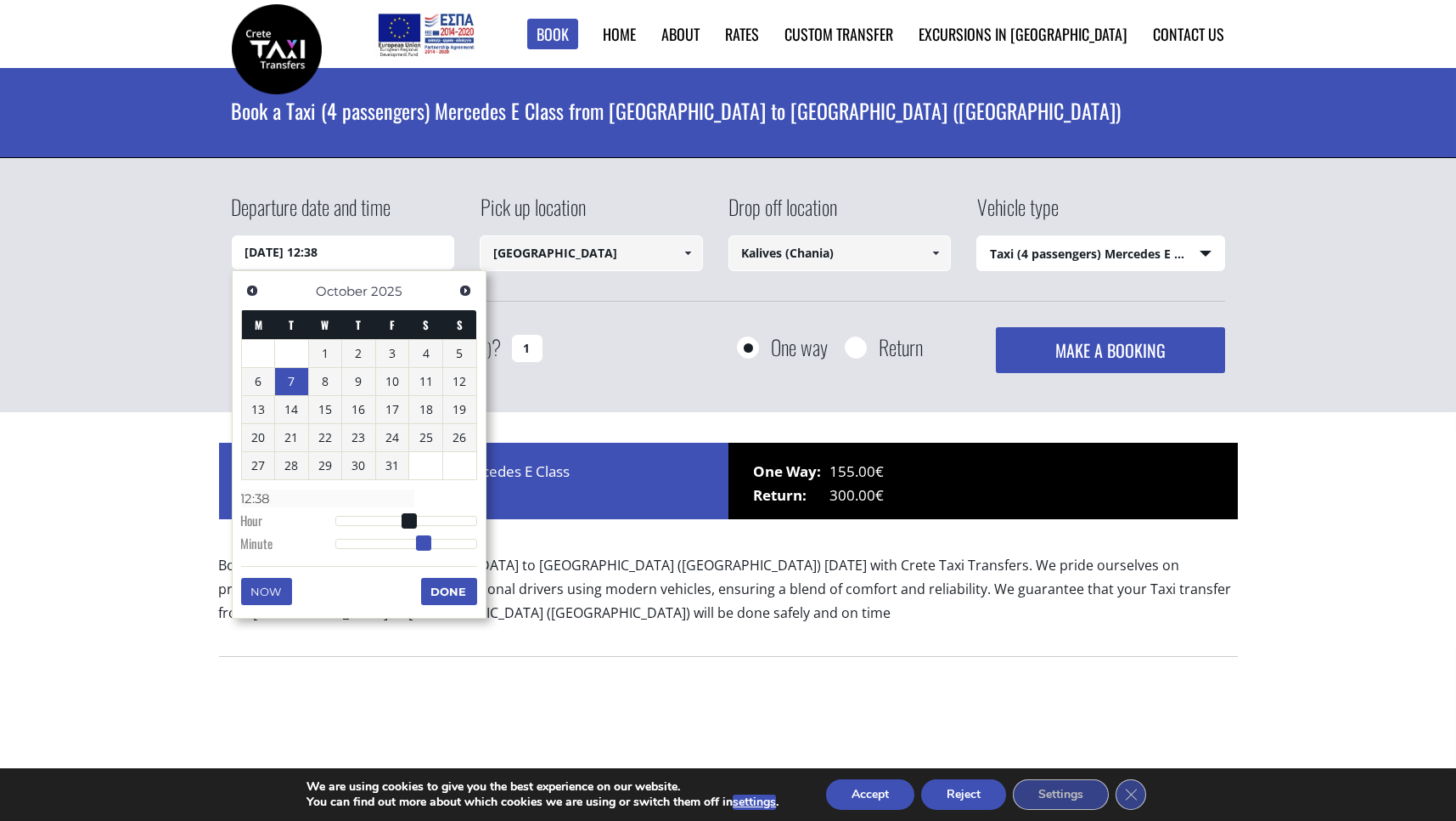
type input "12:39"
type input "07/10/2025 12:40"
type input "12:40"
type input "07/10/2025 12:41"
type input "12:41"
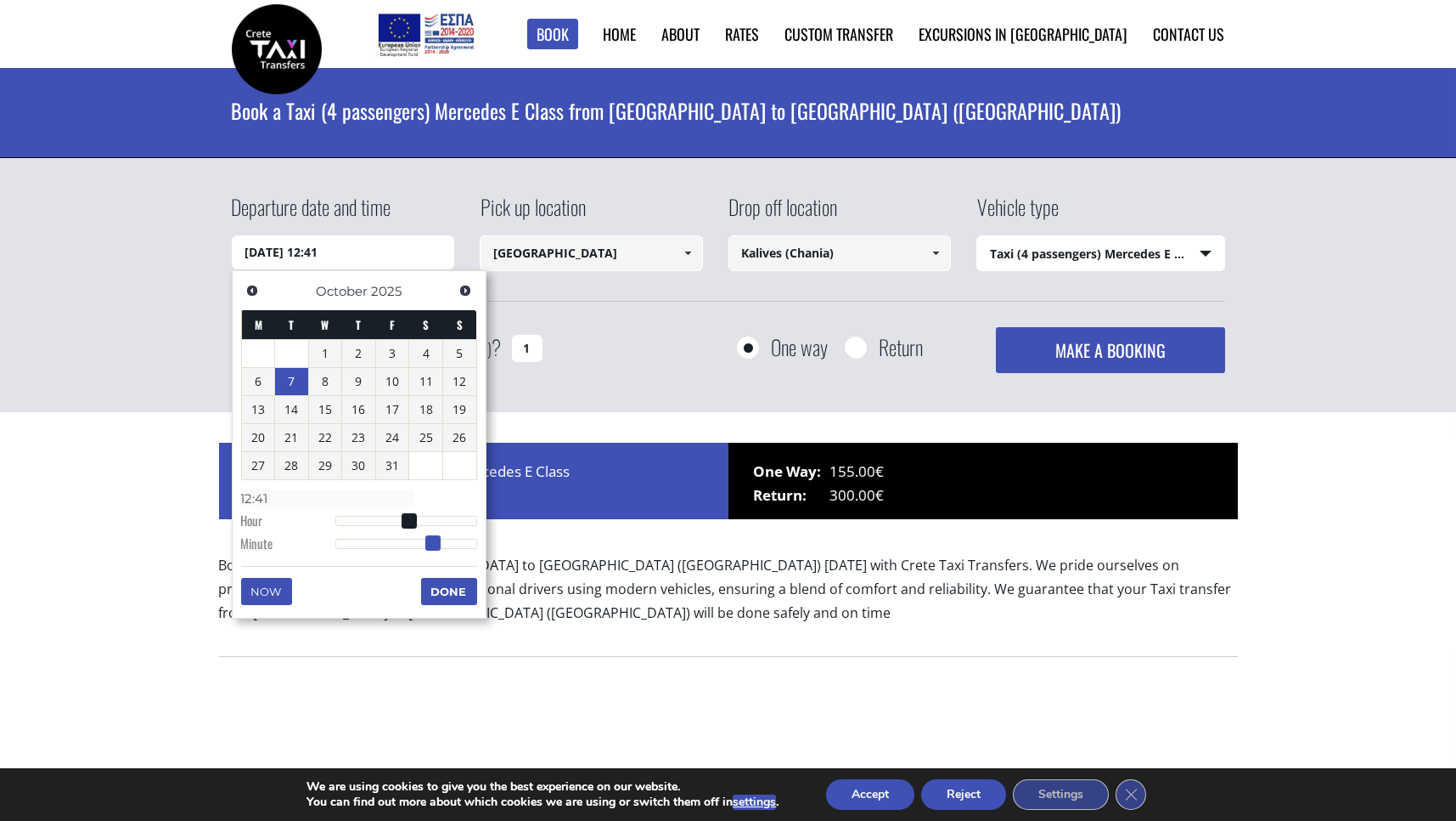
drag, startPoint x: 336, startPoint y: 541, endPoint x: 434, endPoint y: 547, distance: 98.2
click at [434, 547] on span at bounding box center [433, 542] width 15 height 15
click at [456, 595] on button "Done" at bounding box center [449, 591] width 56 height 27
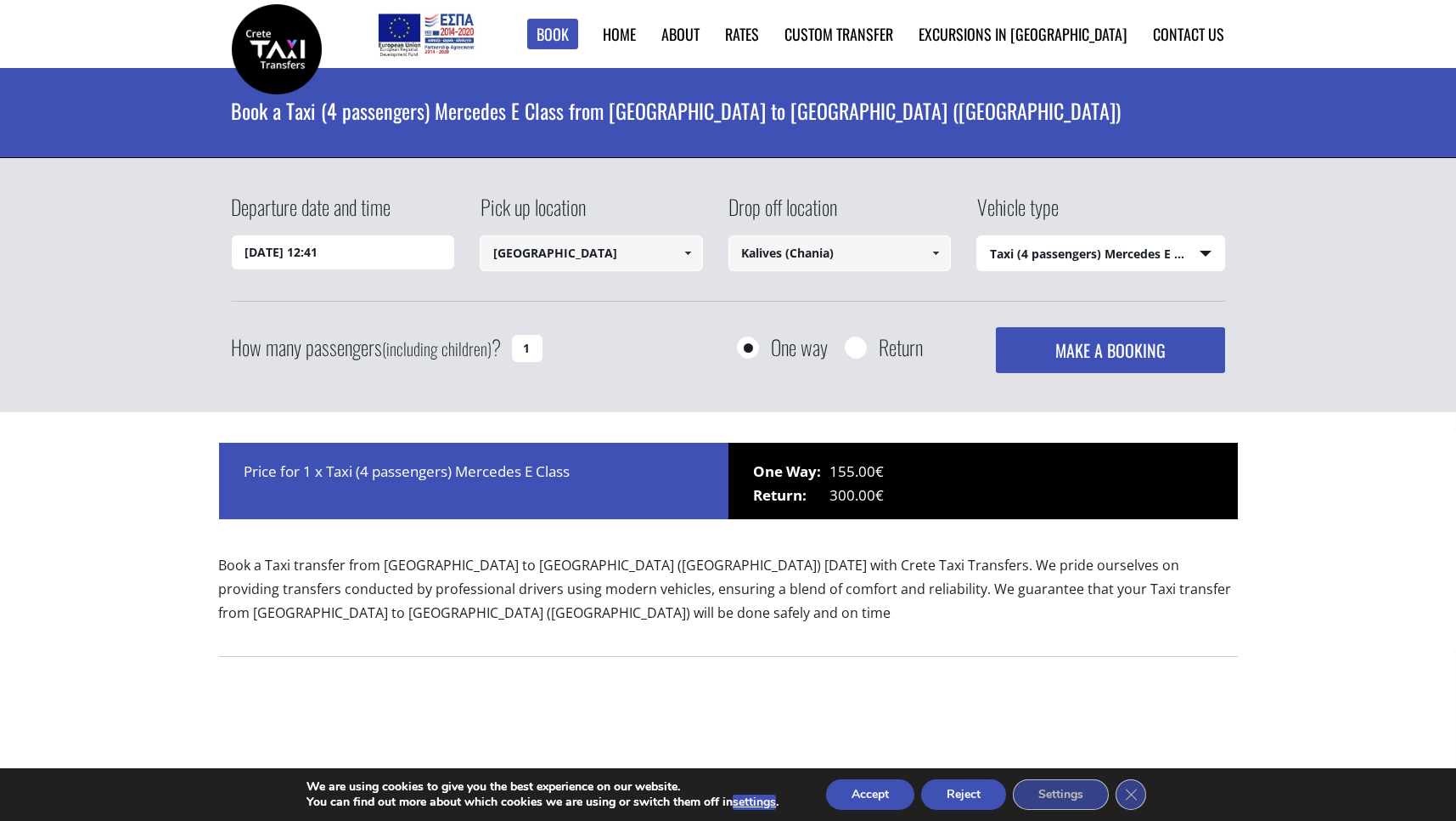
click at [936, 258] on span at bounding box center [935, 253] width 14 height 14
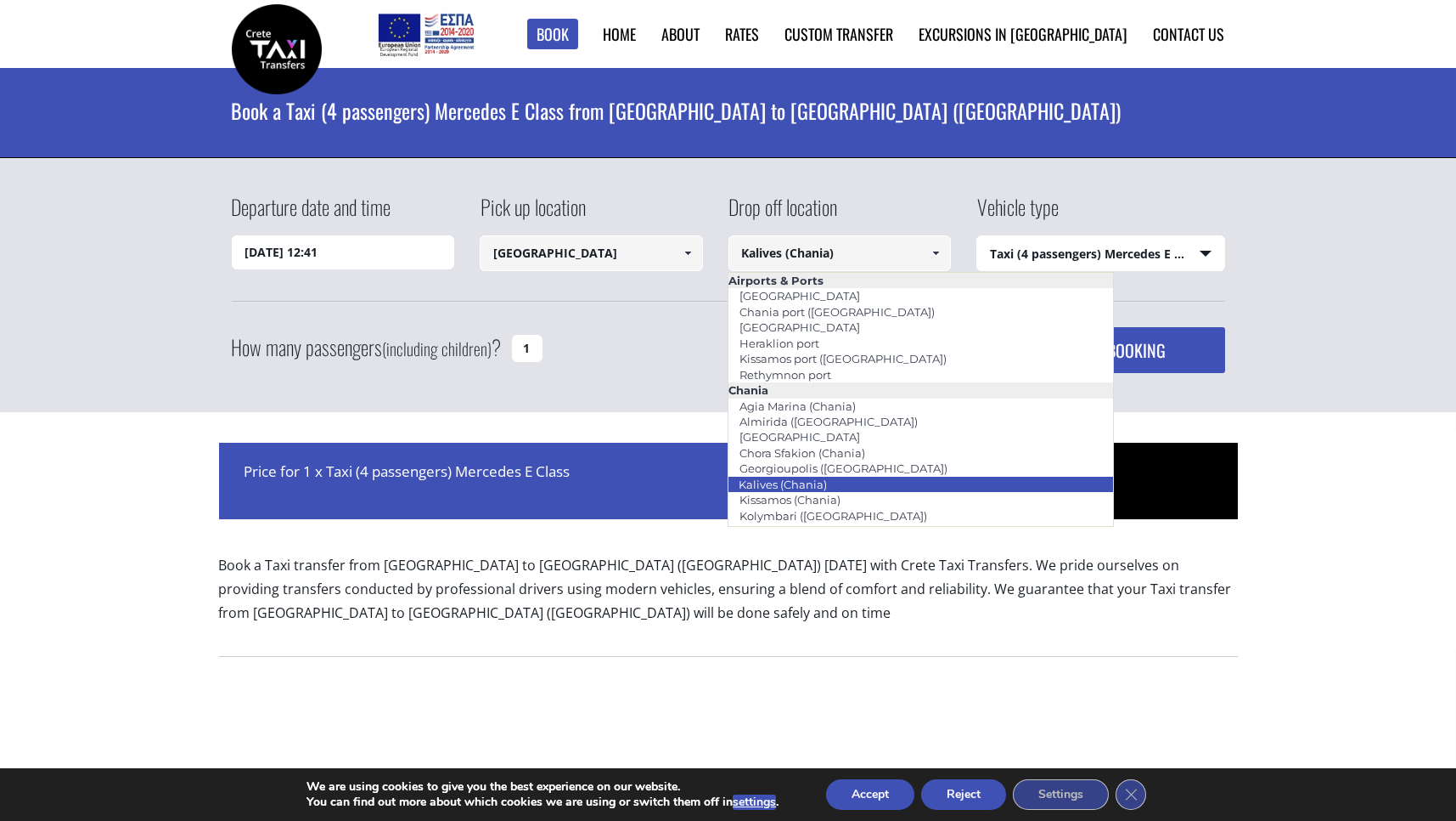
click at [915, 489] on li "Kalives (Chania)" at bounding box center [920, 484] width 385 height 15
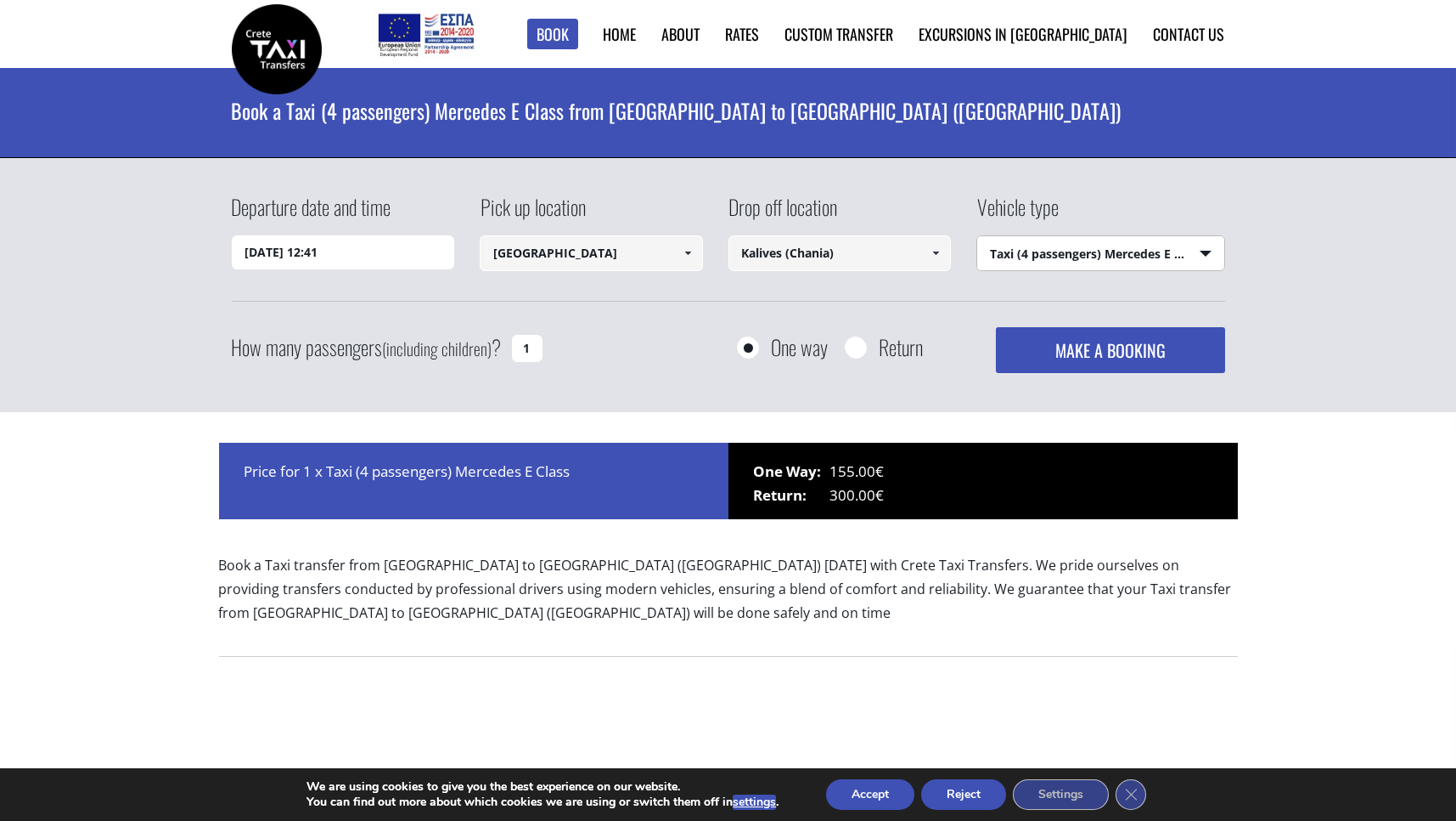
click at [977, 236] on select "Select vehicle type Taxi (4 passengers) Mercedes E Class Mini Van (7 passengers…" at bounding box center [1100, 253] width 247 height 35
select select "540"
click at [977, 236] on select "Select vehicle type Taxi (4 passengers) Mercedes E Class Mini Van (7 passengers…" at bounding box center [1100, 253] width 247 height 35
drag, startPoint x: 1053, startPoint y: 360, endPoint x: 636, endPoint y: 327, distance: 418.3
click at [640, 325] on div "Departure date and time 07/10/2025 12:41 Pick up location Heraklion airport Sel…" at bounding box center [728, 282] width 994 height 181
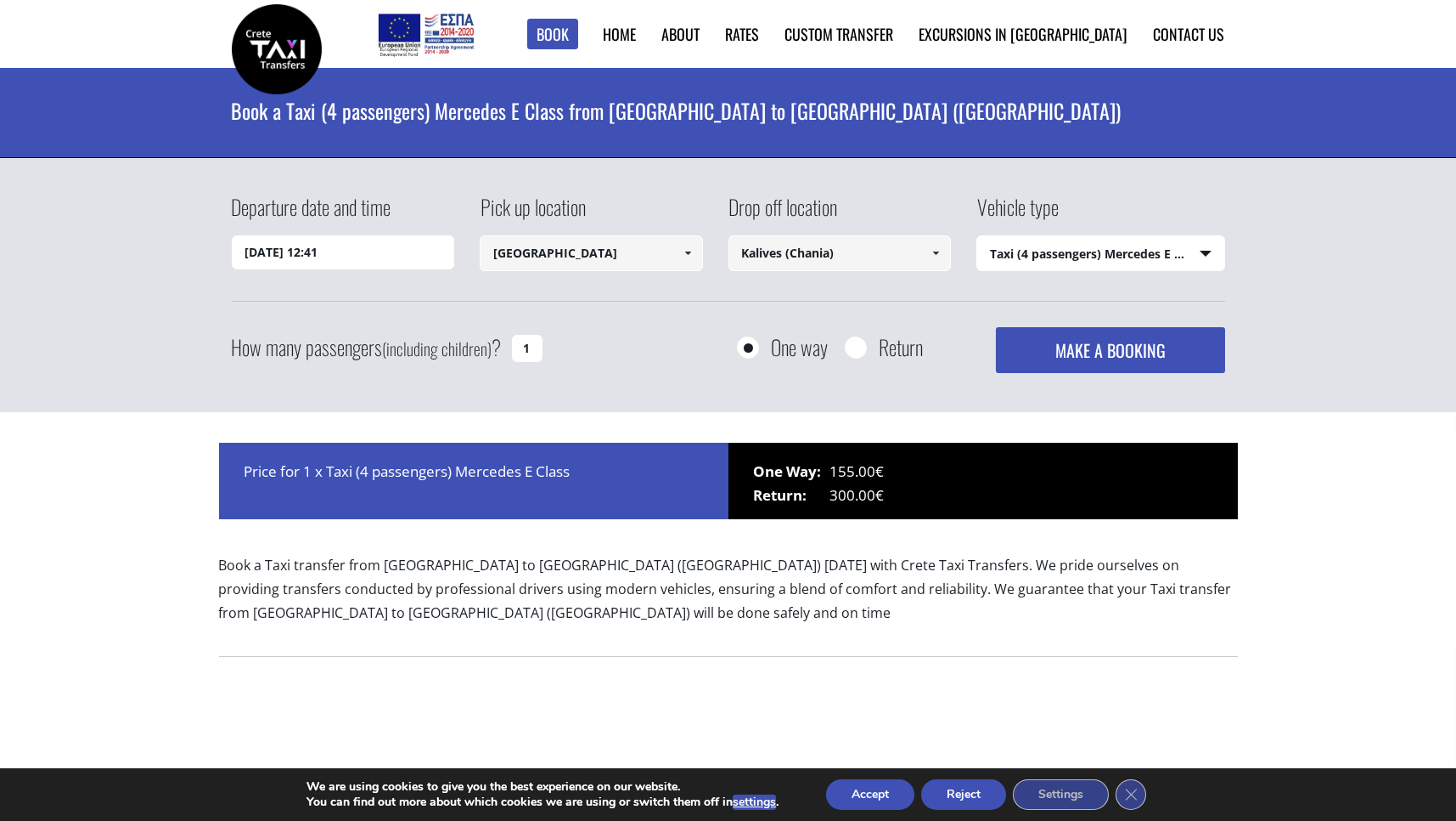
drag, startPoint x: 531, startPoint y: 359, endPoint x: 501, endPoint y: 351, distance: 31.0
click at [501, 351] on div "How many passengers (including children) ? 1" at bounding box center [406, 348] width 349 height 42
type input "2"
click at [1151, 353] on button "MAKE A BOOKING" at bounding box center [1109, 349] width 228 height 46
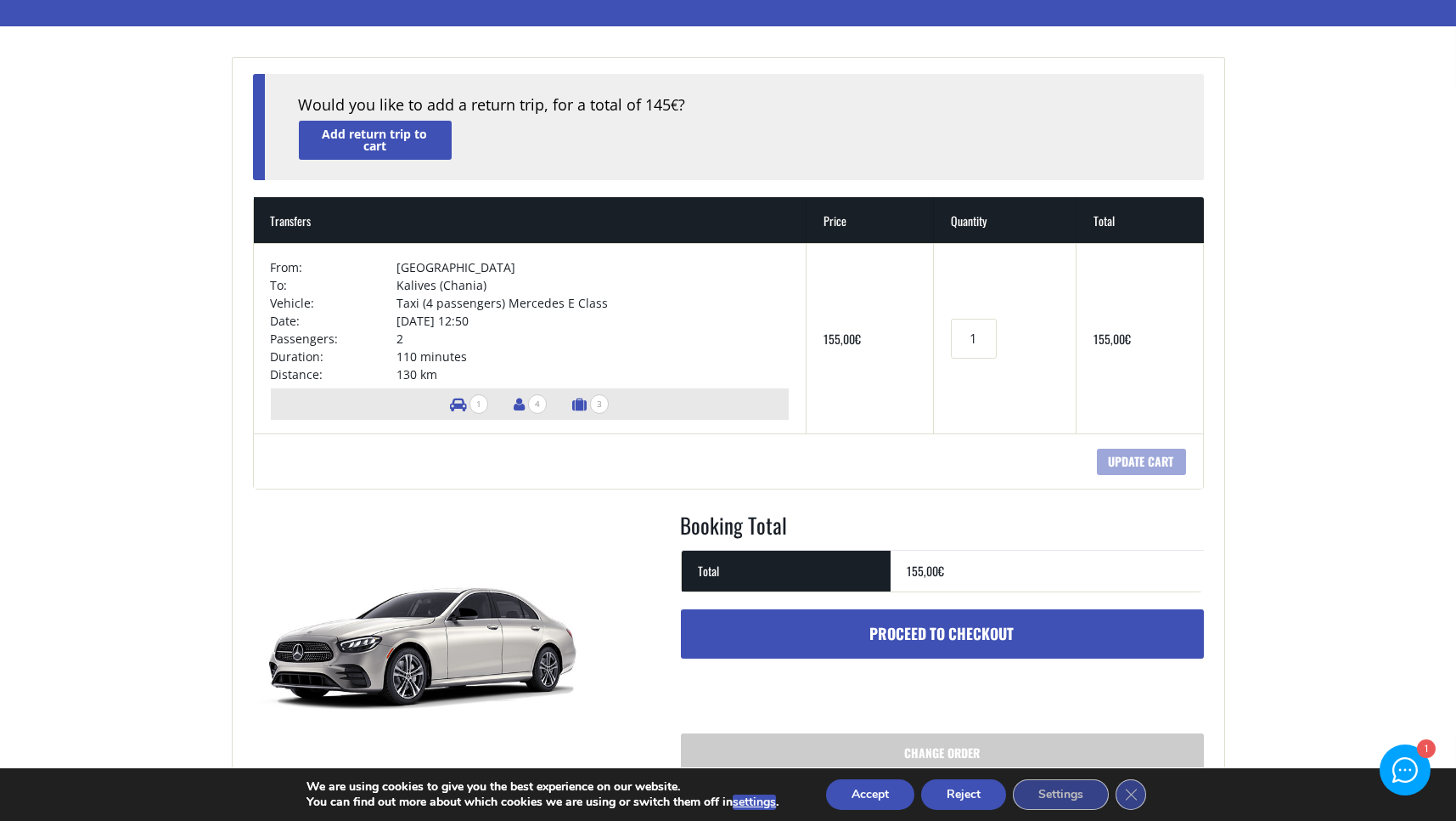
scroll to position [101, 0]
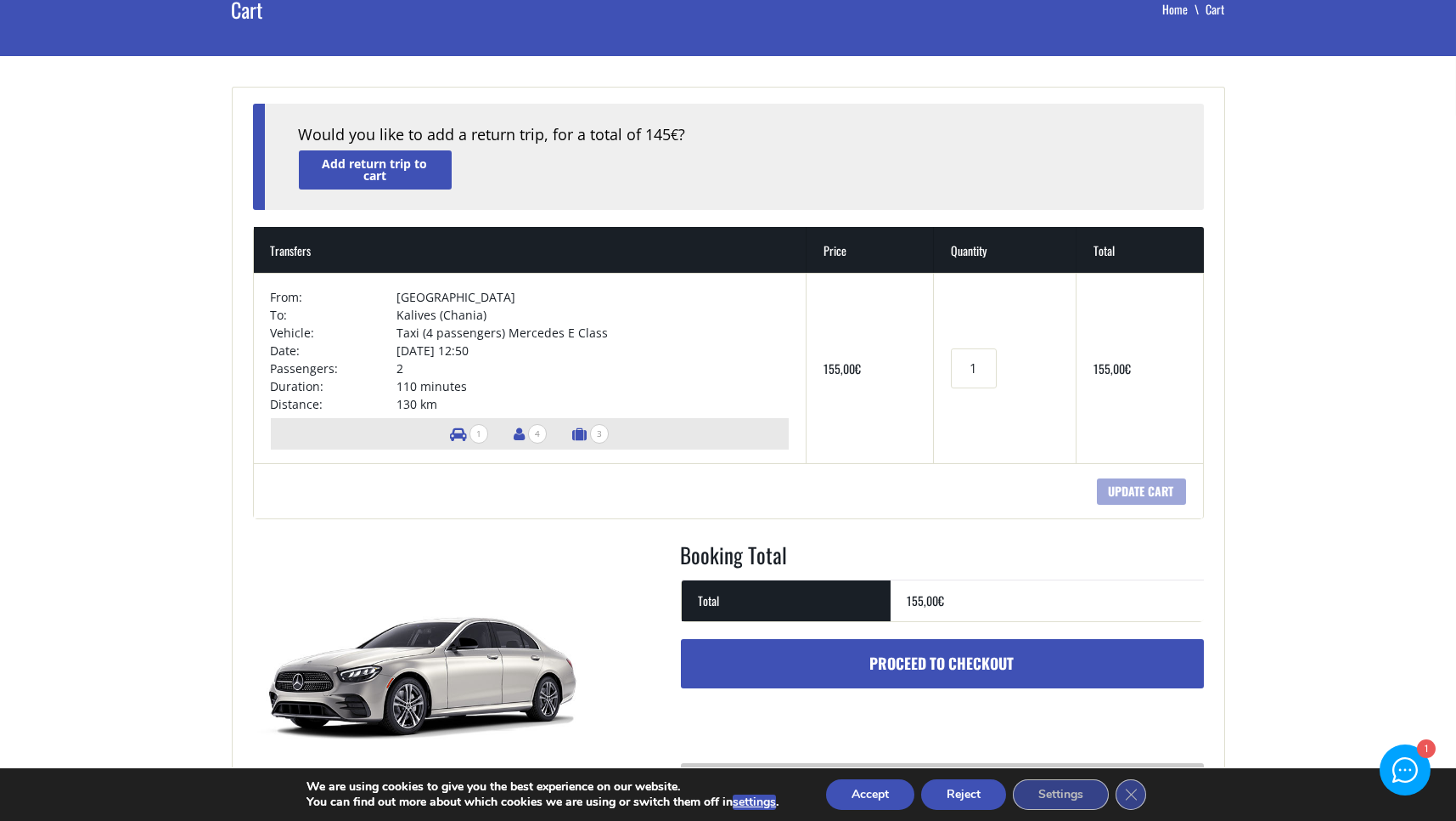
click at [890, 800] on button "Accept" at bounding box center [870, 794] width 88 height 31
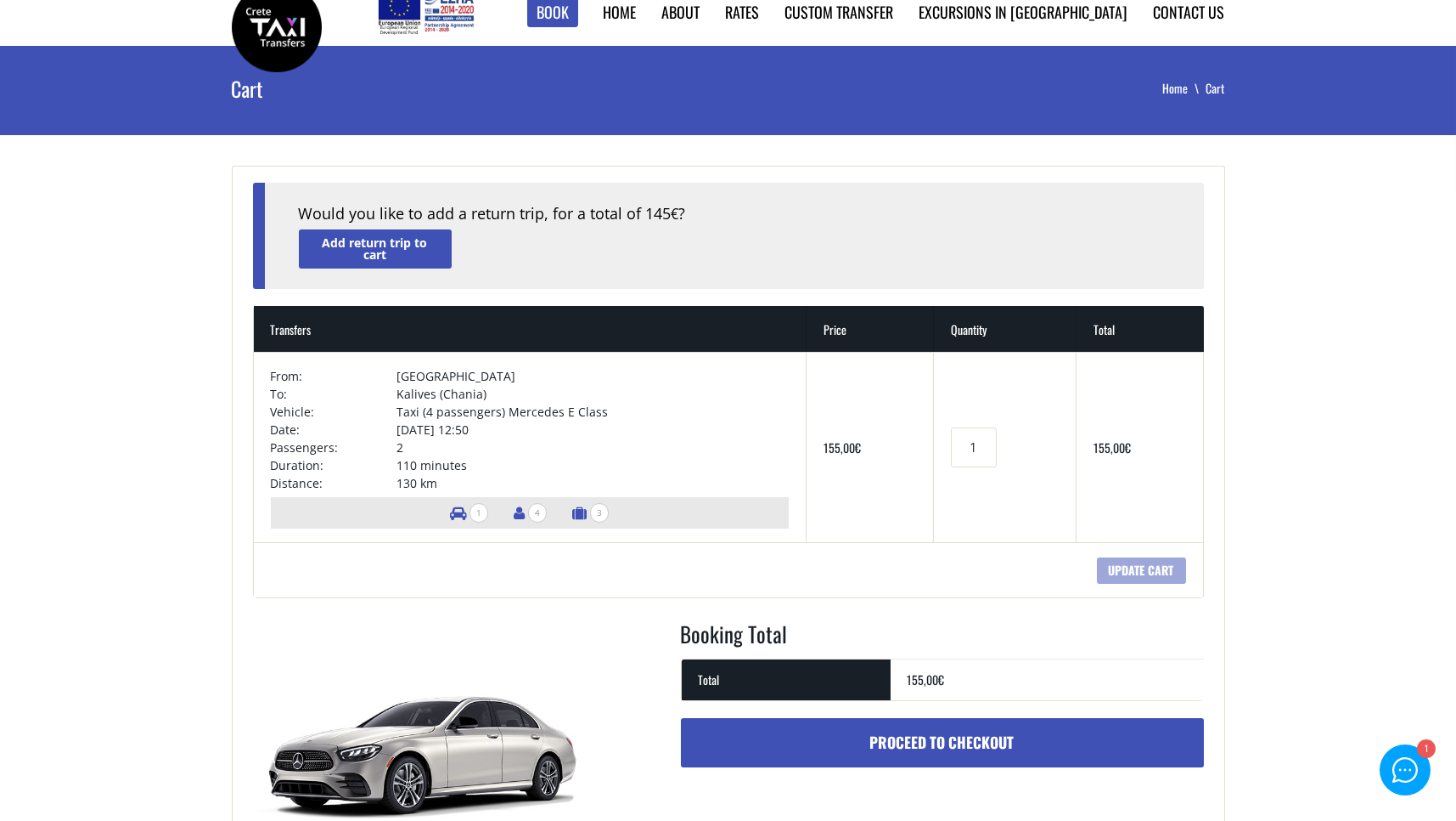
scroll to position [0, 0]
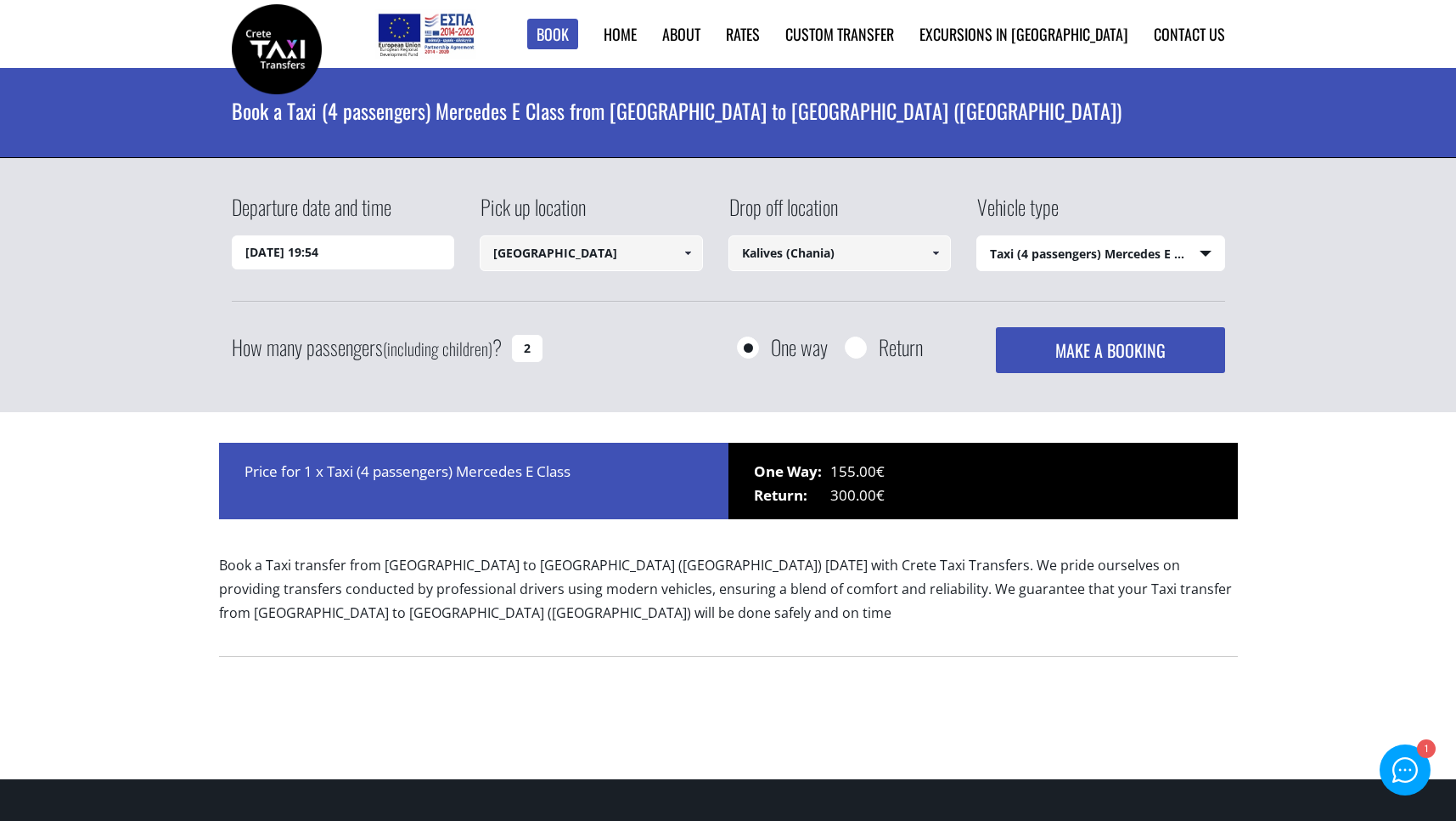
select select "540"
click at [839, 260] on input "Kalives (Chania)" at bounding box center [840, 253] width 224 height 35
click at [827, 266] on input "Kalives (Chania)" at bounding box center [840, 253] width 224 height 35
click at [833, 254] on input "Kalives (Chania)" at bounding box center [840, 253] width 224 height 35
click at [942, 250] on span at bounding box center [935, 253] width 14 height 14
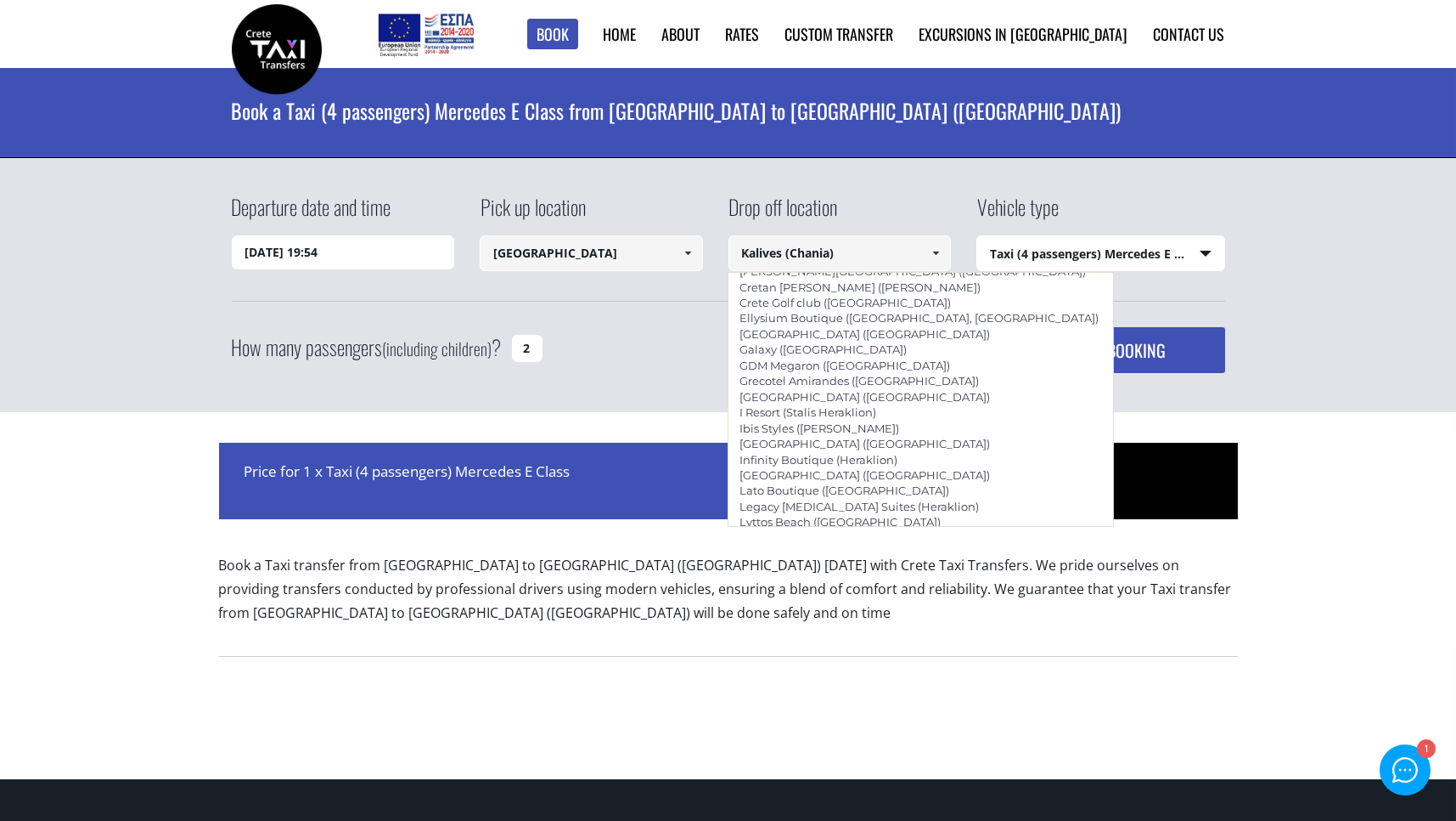
scroll to position [1835, 0]
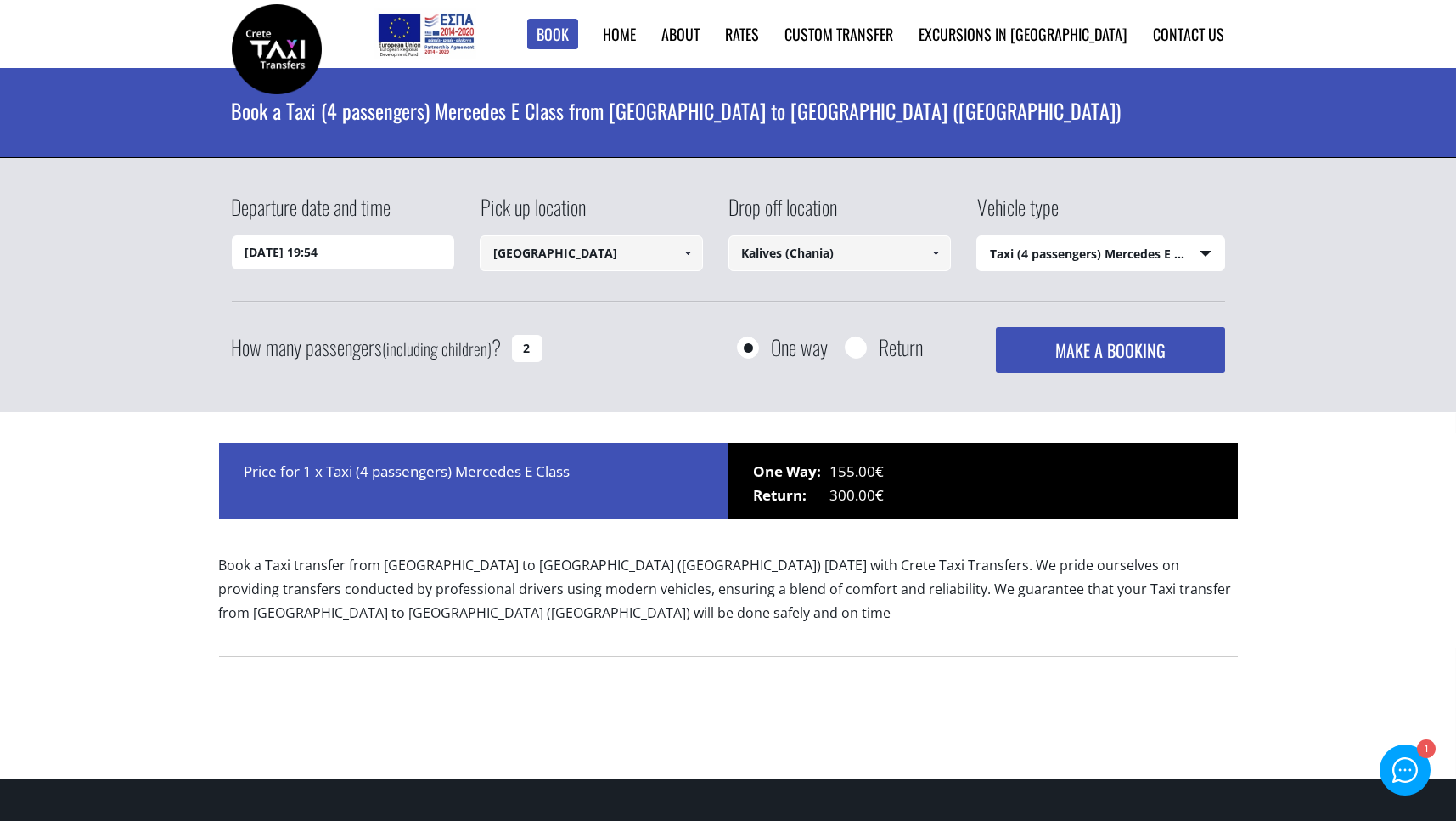
click at [1321, 189] on div "Departure date and time 15/09/2025 19:54 Pick up location Heraklion airport Sel…" at bounding box center [728, 285] width 1456 height 254
